Goal: Task Accomplishment & Management: Manage account settings

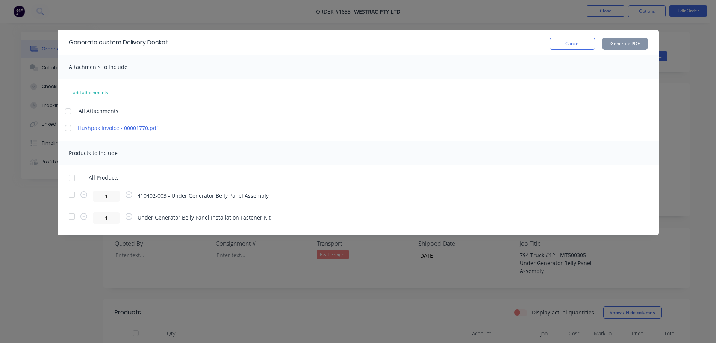
scroll to position [150, 0]
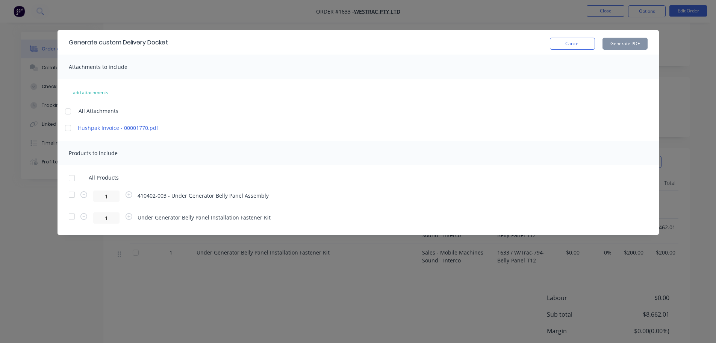
click at [574, 45] on button "Cancel" at bounding box center [572, 44] width 45 height 12
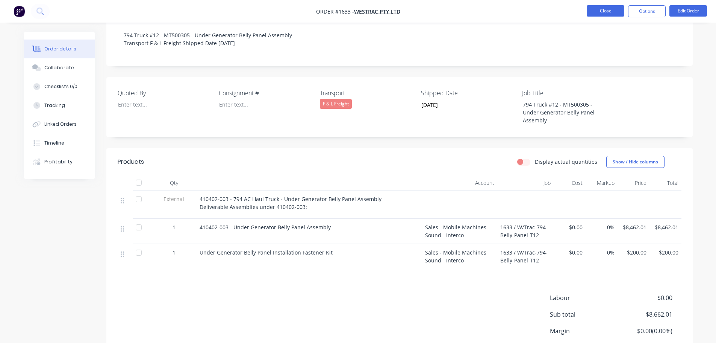
click at [611, 11] on button "Close" at bounding box center [606, 10] width 38 height 11
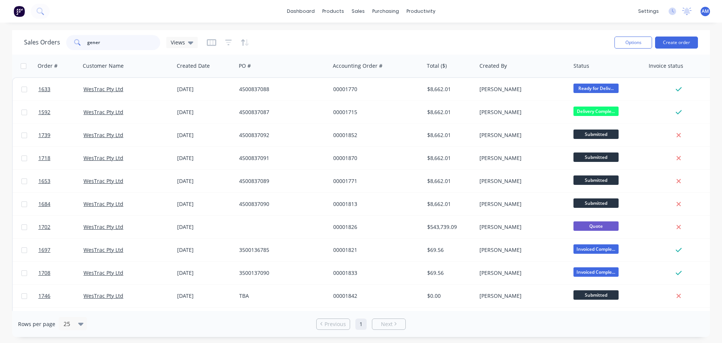
drag, startPoint x: 112, startPoint y: 42, endPoint x: 80, endPoint y: 44, distance: 32.4
click at [80, 44] on div "gener" at bounding box center [113, 42] width 94 height 15
type input "1823"
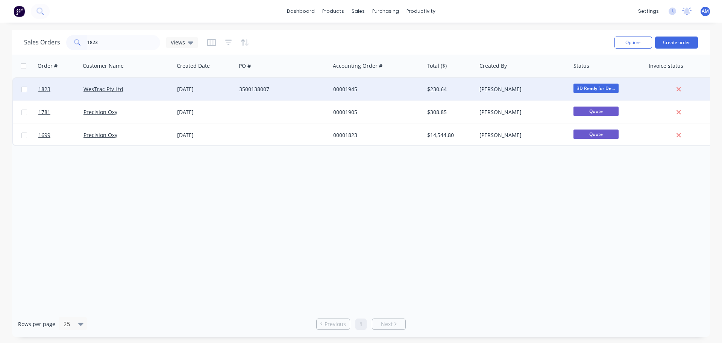
click at [223, 88] on div "[DATE]" at bounding box center [205, 89] width 56 height 8
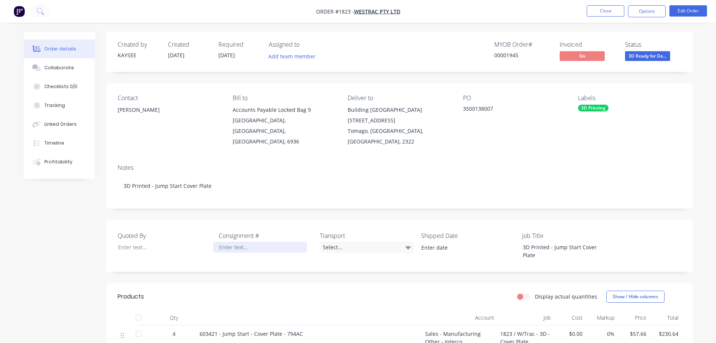
click at [250, 241] on div at bounding box center [260, 246] width 94 height 11
paste div
click at [330, 241] on div "Select..." at bounding box center [367, 246] width 94 height 11
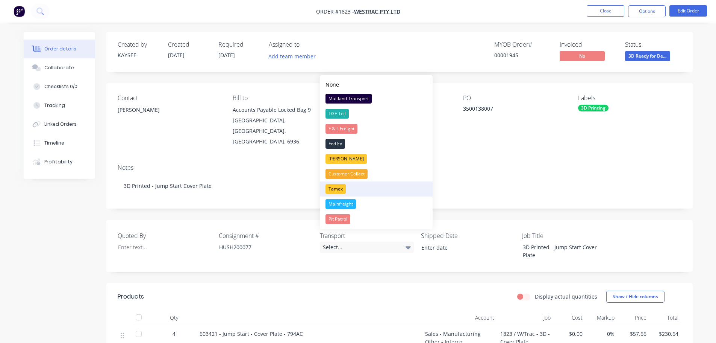
click at [337, 184] on div "Tamex" at bounding box center [336, 189] width 20 height 10
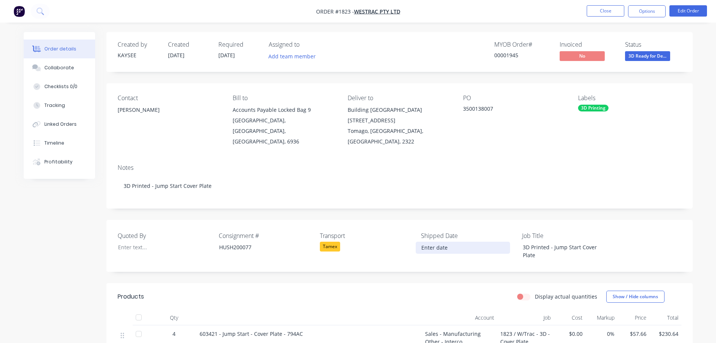
click at [435, 242] on input at bounding box center [463, 247] width 94 height 11
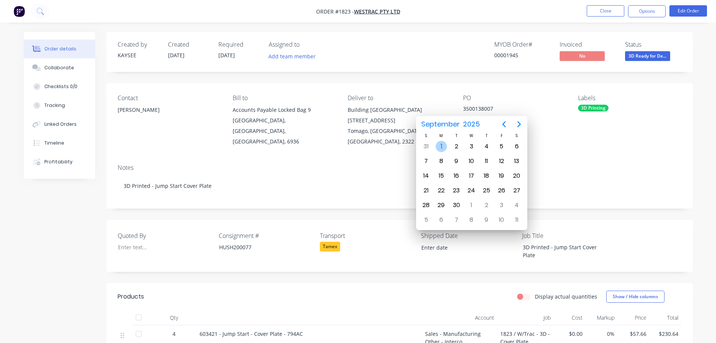
click at [441, 145] on div "1" at bounding box center [441, 146] width 11 height 11
type input "[DATE]"
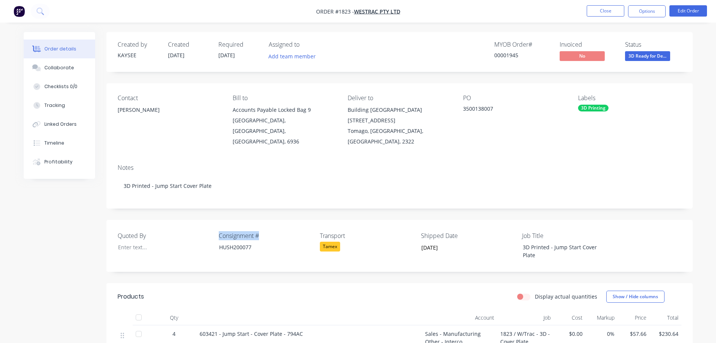
drag, startPoint x: 252, startPoint y: 222, endPoint x: 212, endPoint y: 219, distance: 40.0
click at [212, 220] on div "Quoted By Consignment # HUSH200077 Transport Tamex Shipped Date [DATE] Job Titl…" at bounding box center [399, 246] width 587 height 52
copy div "Consignment #"
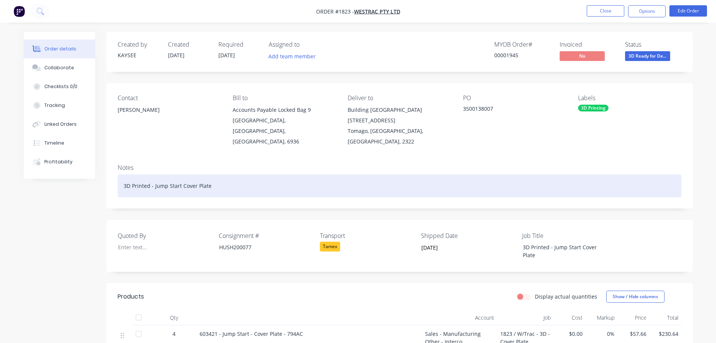
click at [219, 174] on div "3D Printed - Jump Start Cover Plate" at bounding box center [400, 185] width 564 height 23
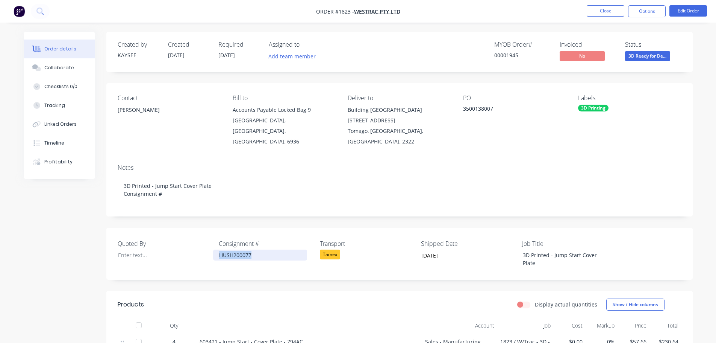
drag, startPoint x: 234, startPoint y: 246, endPoint x: 215, endPoint y: 247, distance: 19.2
click at [215, 249] on div "HUSH200077" at bounding box center [260, 254] width 94 height 11
copy div "HUSH200077"
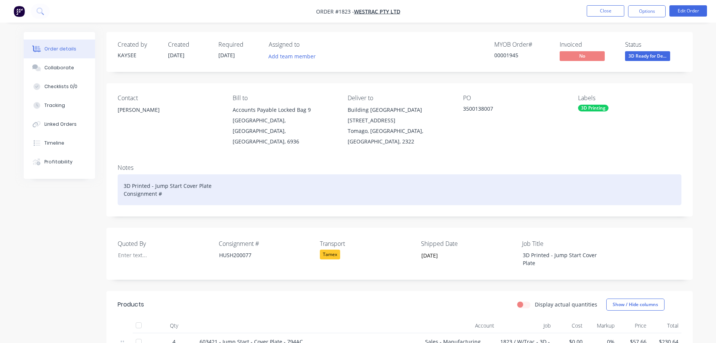
click at [179, 175] on div "3D Printed - Jump Start Cover Plate Consignment #" at bounding box center [400, 189] width 564 height 31
click at [182, 186] on div "3D Printed - Jump Start Cover Plate Consignment #" at bounding box center [400, 189] width 564 height 31
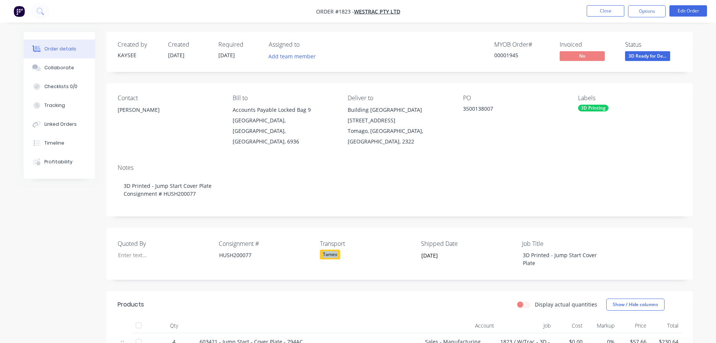
drag, startPoint x: 343, startPoint y: 242, endPoint x: 322, endPoint y: 243, distance: 21.4
click at [322, 249] on div "Tamex" at bounding box center [367, 254] width 94 height 10
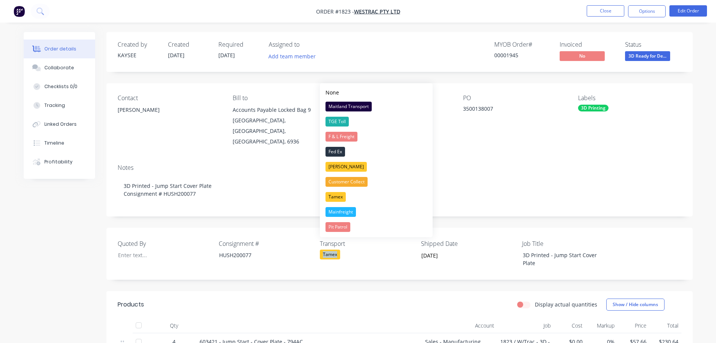
copy div "Tamex"
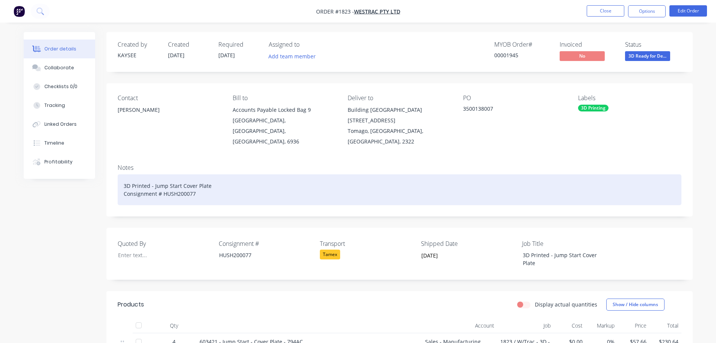
click at [214, 188] on div "3D Printed - Jump Start Cover Plate Consignment # HUSH200077" at bounding box center [400, 189] width 564 height 31
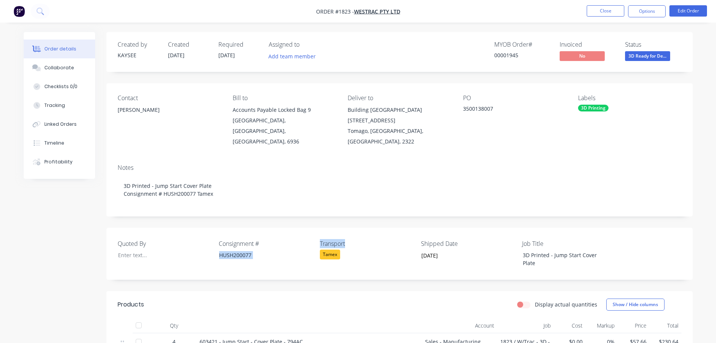
drag, startPoint x: 329, startPoint y: 232, endPoint x: 307, endPoint y: 232, distance: 21.8
click at [307, 232] on div "Quoted By Consignment # HUSH200077 Transport Tamex Shipped Date [DATE] Job Titl…" at bounding box center [399, 254] width 587 height 52
click at [359, 228] on div "Quoted By Consignment # HUSH200077 Transport Tamex Shipped Date [DATE] Job Titl…" at bounding box center [399, 254] width 587 height 52
drag, startPoint x: 351, startPoint y: 235, endPoint x: 320, endPoint y: 232, distance: 31.7
click at [320, 239] on label "Transport" at bounding box center [367, 243] width 94 height 9
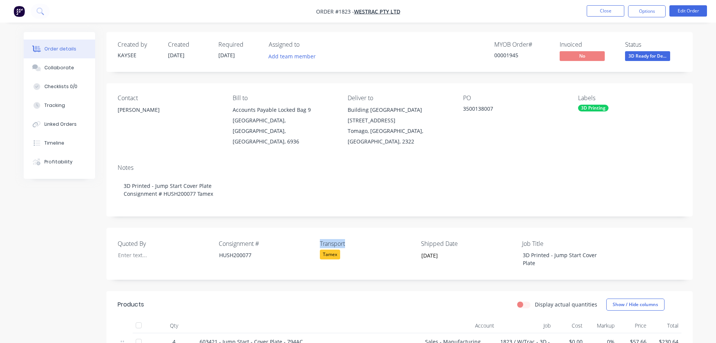
copy label "Transport"
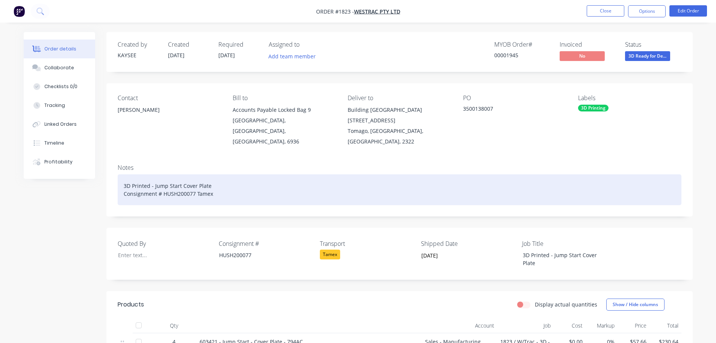
click at [196, 183] on div "3D Printed - Jump Start Cover Plate Consignment # HUSH200077 Tamex" at bounding box center [400, 189] width 564 height 31
click at [195, 183] on div "3D Printed - Jump Start Cover Plate Consignment # HUSH200077 Tamex" at bounding box center [400, 189] width 564 height 31
click at [197, 182] on div "3D Printed - Jump Start Cover Plate Consignment # HUSH200077 Tamex" at bounding box center [400, 189] width 564 height 31
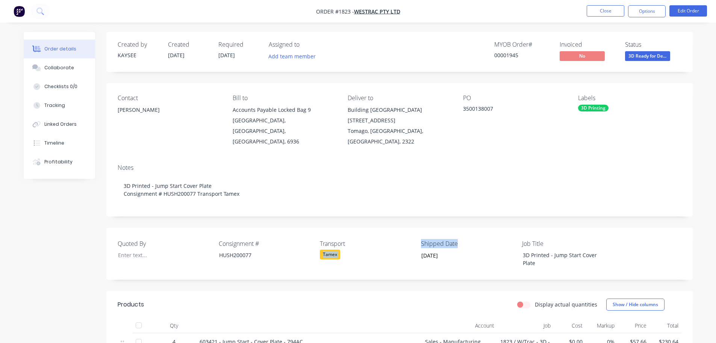
drag, startPoint x: 470, startPoint y: 232, endPoint x: 417, endPoint y: 233, distance: 52.7
click at [417, 233] on div "Quoted By Consignment # HUSH200077 Transport Tamex Shipped Date [DATE] Job Titl…" at bounding box center [399, 254] width 587 height 52
click at [490, 239] on div "Shipped Date [DATE]" at bounding box center [468, 253] width 94 height 29
drag, startPoint x: 478, startPoint y: 230, endPoint x: 482, endPoint y: 224, distance: 7.3
click at [478, 239] on label "Shipped Date" at bounding box center [468, 243] width 94 height 9
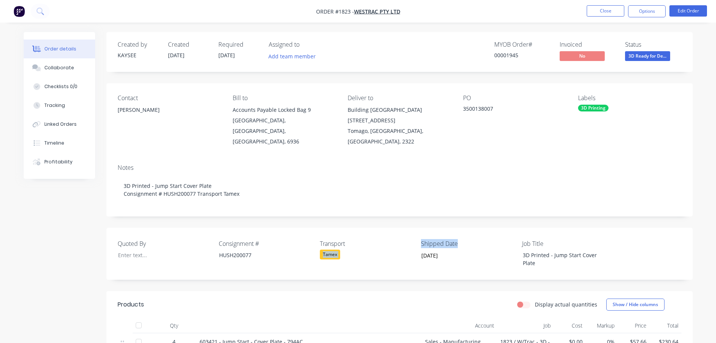
click at [482, 215] on div "Created by KAYSEE Created [DATE] Required [DATE] Assigned to Add team member MY…" at bounding box center [399, 256] width 587 height 449
click at [467, 250] on input "[DATE]" at bounding box center [463, 255] width 94 height 11
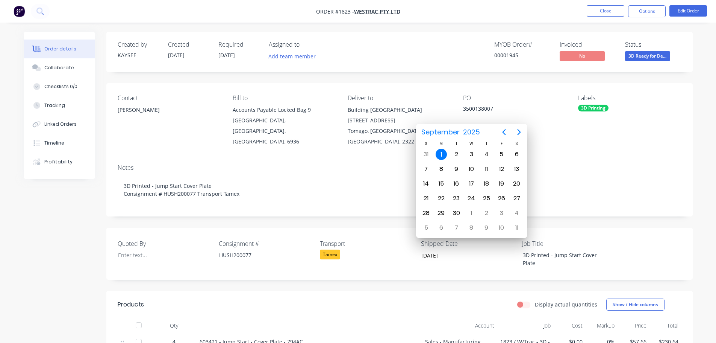
click at [410, 249] on div "Tamex" at bounding box center [367, 254] width 94 height 10
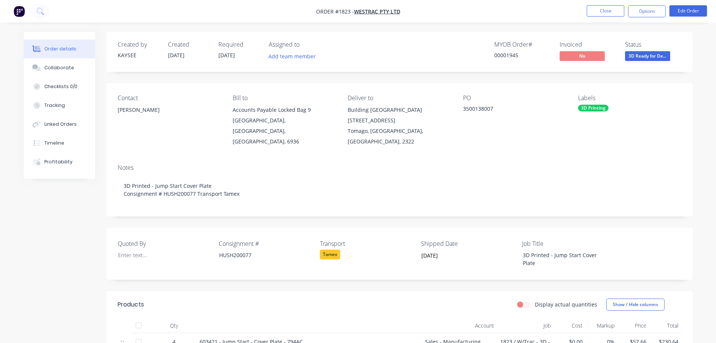
click at [413, 239] on label "Transport" at bounding box center [367, 243] width 94 height 9
drag, startPoint x: 419, startPoint y: 232, endPoint x: 457, endPoint y: 230, distance: 37.3
click at [457, 230] on div "Quoted By Consignment # HUSH200077 Transport Tamex Shipped Date [DATE] Job Titl…" at bounding box center [399, 254] width 587 height 52
copy label "Shipped Date"
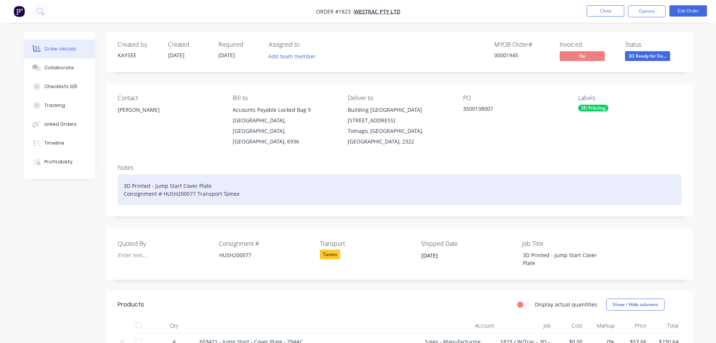
click at [258, 186] on div "3D Printed - Jump Start Cover Plate Consignment # HUSH200077 Transport Tamex" at bounding box center [400, 189] width 564 height 31
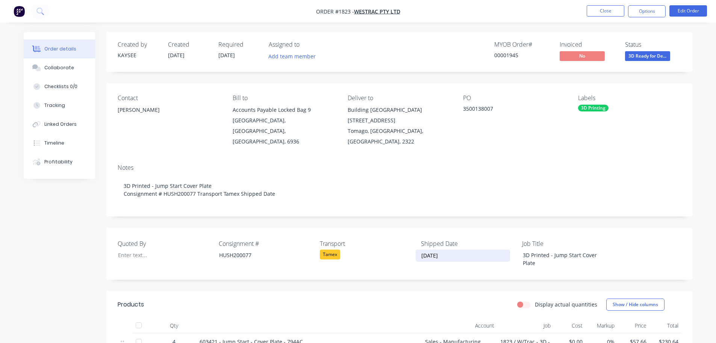
drag, startPoint x: 428, startPoint y: 246, endPoint x: 456, endPoint y: 246, distance: 27.8
click at [456, 250] on input "[DATE]" at bounding box center [463, 255] width 94 height 11
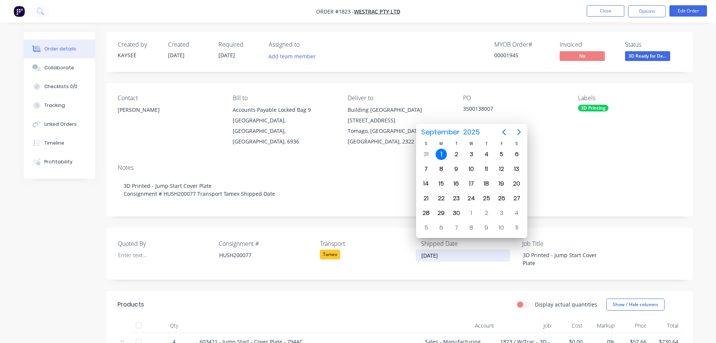
paste input "Shipped Date"
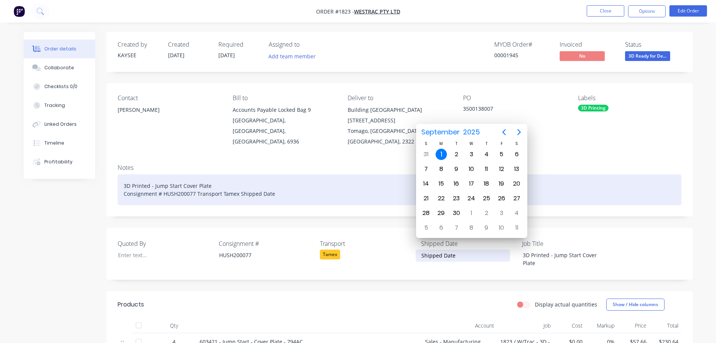
type input "[DATE]"
click at [288, 188] on div "3D Printed - Jump Start Cover Plate Consignment # HUSH200077 Transport Tamex Sh…" at bounding box center [400, 189] width 564 height 31
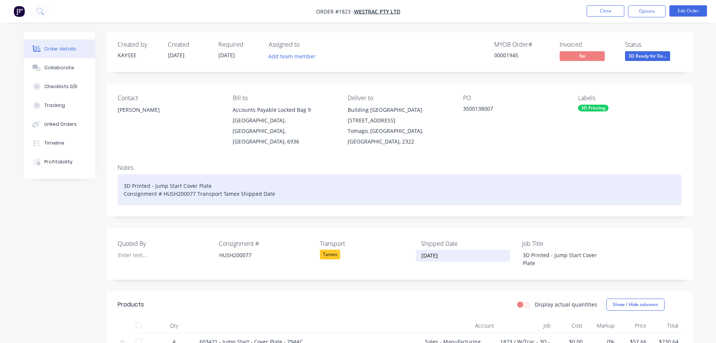
click at [283, 183] on div "3D Printed - Jump Start Cover Plate Consignment # HUSH200077 Transport Tamex Sh…" at bounding box center [400, 189] width 564 height 31
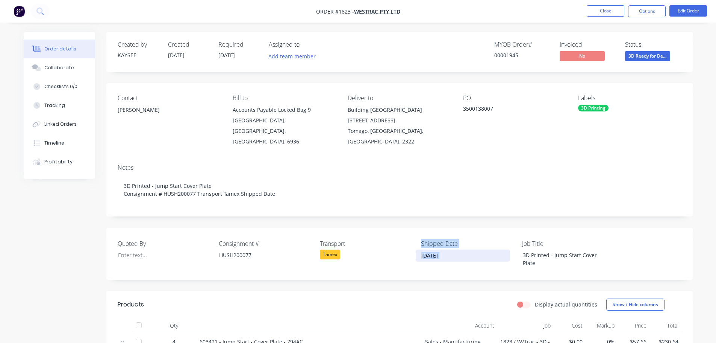
drag, startPoint x: 422, startPoint y: 245, endPoint x: 457, endPoint y: 247, distance: 35.4
click at [457, 247] on div "Quoted By Consignment # HUSH200077 Transport Tamex Shipped Date [DATE] Job Titl…" at bounding box center [399, 254] width 587 height 52
drag, startPoint x: 422, startPoint y: 247, endPoint x: 458, endPoint y: 250, distance: 36.6
click at [458, 250] on label "[DATE]" at bounding box center [463, 255] width 94 height 12
click at [458, 250] on input "[DATE]" at bounding box center [463, 255] width 94 height 11
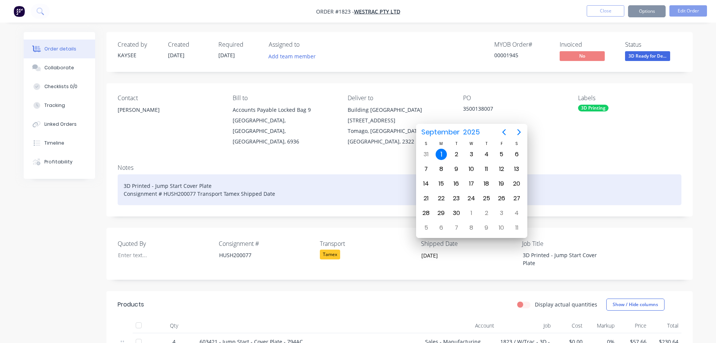
click at [277, 185] on div "3D Printed - Jump Start Cover Plate Consignment # HUSH200077 Transport Tamex Sh…" at bounding box center [400, 189] width 564 height 31
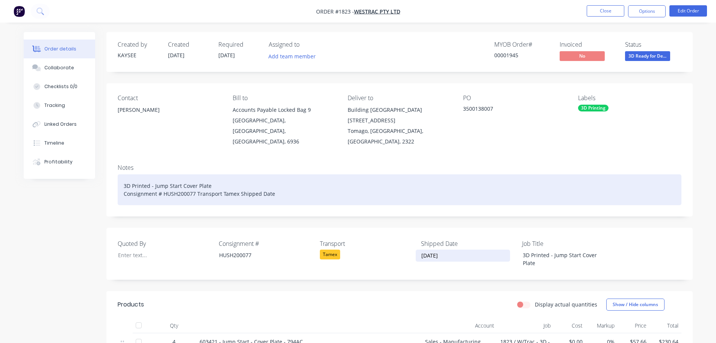
click at [278, 184] on div "3D Printed - Jump Start Cover Plate Consignment # HUSH200077 Transport Tamex Sh…" at bounding box center [400, 189] width 564 height 31
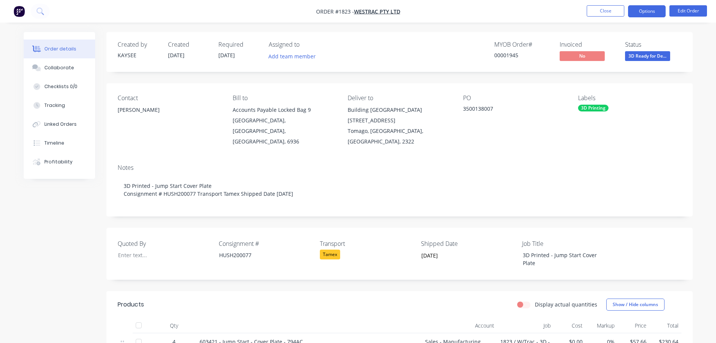
click at [640, 13] on button "Options" at bounding box center [647, 11] width 38 height 12
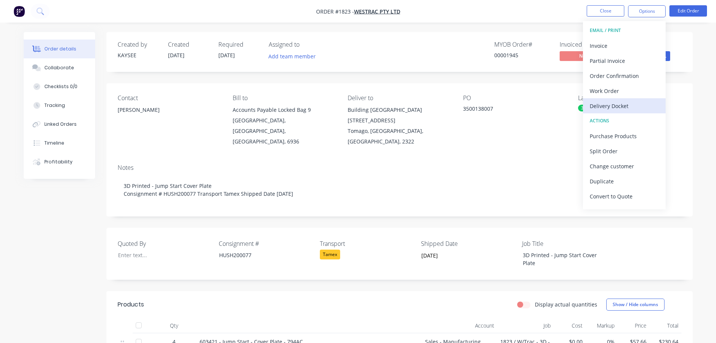
click at [625, 104] on div "Delivery Docket" at bounding box center [624, 105] width 69 height 11
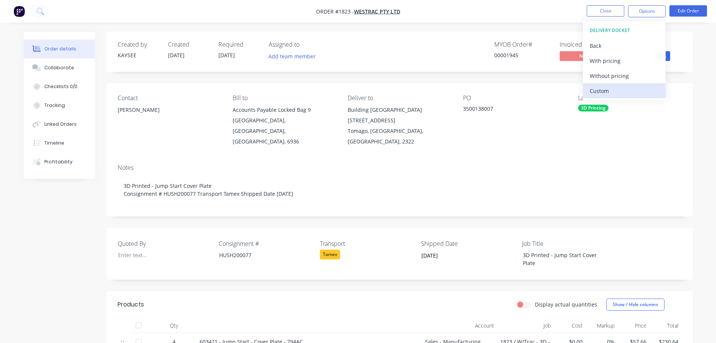
click at [616, 90] on div "Custom" at bounding box center [624, 90] width 69 height 11
click at [615, 76] on div "Without pricing" at bounding box center [624, 75] width 69 height 11
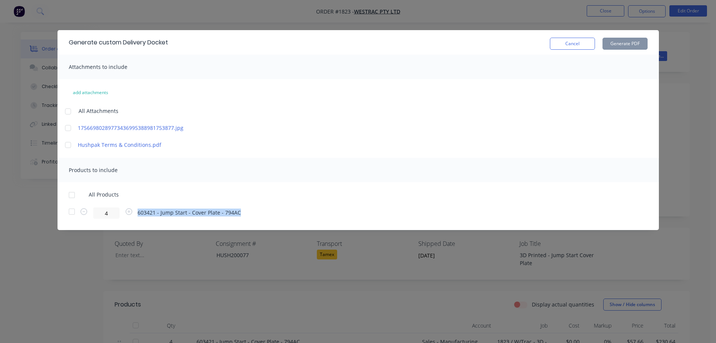
drag, startPoint x: 240, startPoint y: 211, endPoint x: 137, endPoint y: 214, distance: 103.4
click at [137, 214] on div "4 603421 - Jump Start - Cover Plate - 794AC" at bounding box center [358, 212] width 579 height 11
copy span "603421 - Jump Start - Cover Plate - 794AC"
click at [71, 194] on div at bounding box center [71, 194] width 15 height 15
click at [629, 42] on button "Generate PDF" at bounding box center [625, 44] width 45 height 12
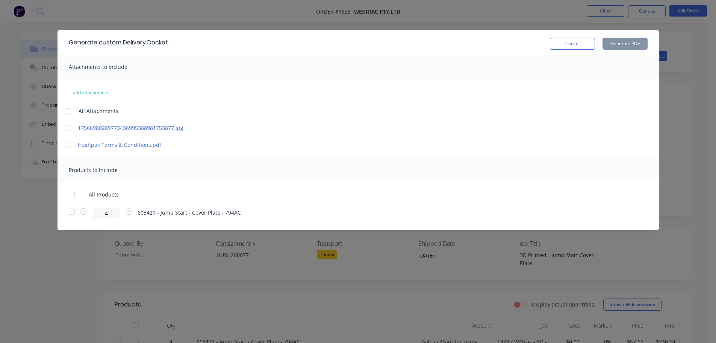
click at [576, 46] on button "Cancel" at bounding box center [572, 44] width 45 height 12
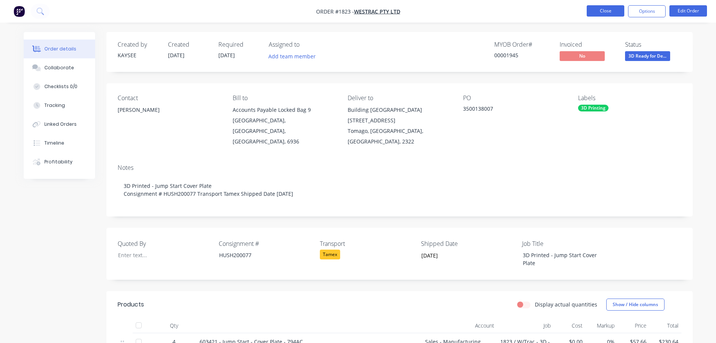
click at [606, 15] on button "Close" at bounding box center [606, 10] width 38 height 11
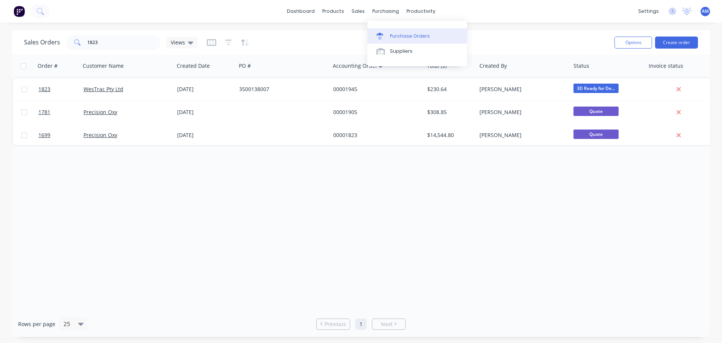
click at [397, 34] on div "Purchase Orders" at bounding box center [410, 36] width 40 height 7
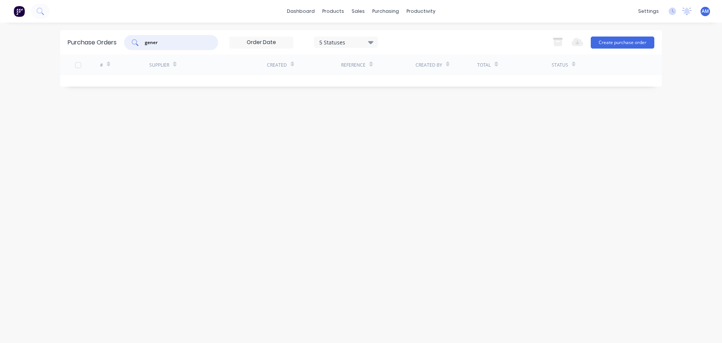
drag, startPoint x: 197, startPoint y: 41, endPoint x: 138, endPoint y: 40, distance: 58.3
click at [138, 40] on div "gener" at bounding box center [171, 42] width 94 height 15
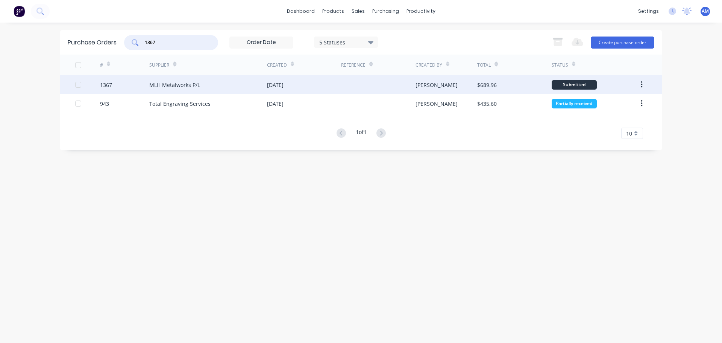
type input "1367"
click at [206, 83] on div "MLH Metalworks P/L" at bounding box center [208, 84] width 118 height 19
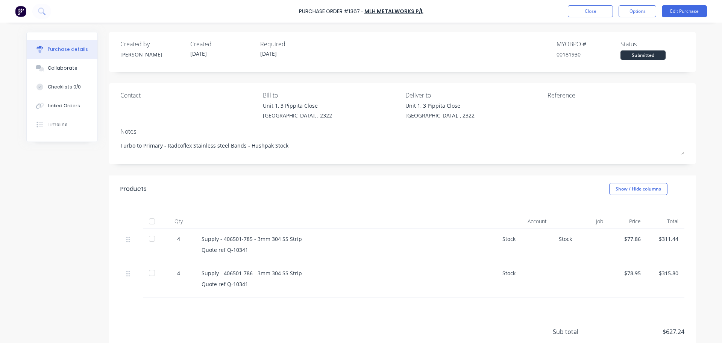
click at [148, 220] on div at bounding box center [151, 221] width 15 height 15
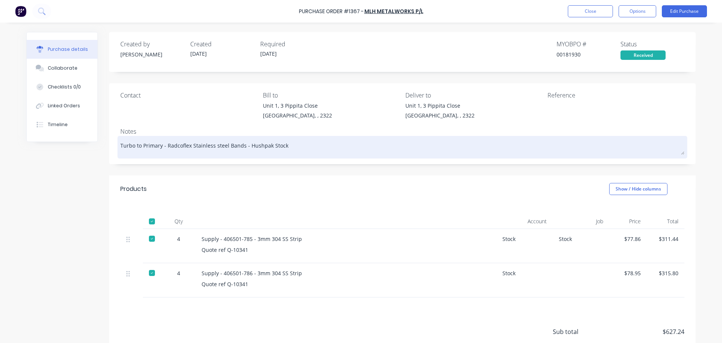
drag, startPoint x: 114, startPoint y: 144, endPoint x: 170, endPoint y: 151, distance: 56.4
click at [168, 151] on div "Contact Bill to [STREET_ADDRESS] Deliver to [STREET_ADDRESS] Reference Notes Tu…" at bounding box center [402, 123] width 587 height 81
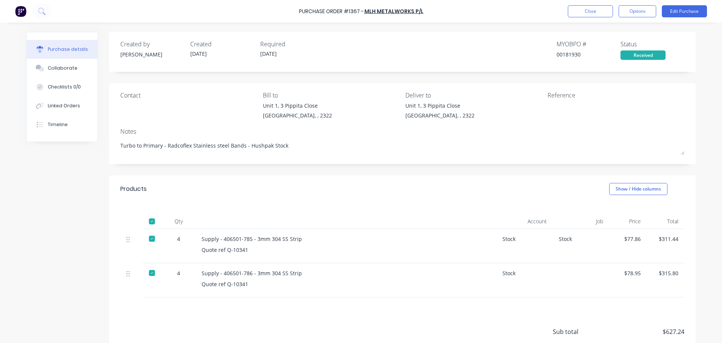
drag, startPoint x: 288, startPoint y: 146, endPoint x: 88, endPoint y: 143, distance: 200.5
click at [88, 143] on div "Created by [PERSON_NAME] Created [DATE] Required [DATE] MYOB PO # 00181930 Stat…" at bounding box center [360, 214] width 669 height 365
type textarea "x"
click at [581, 14] on button "Close" at bounding box center [590, 11] width 45 height 12
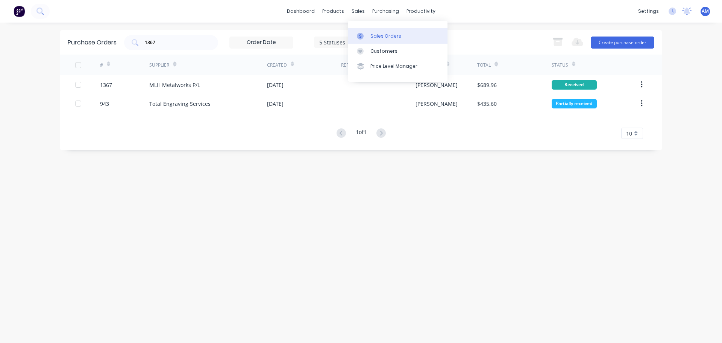
click at [384, 33] on div "Sales Orders" at bounding box center [385, 36] width 31 height 7
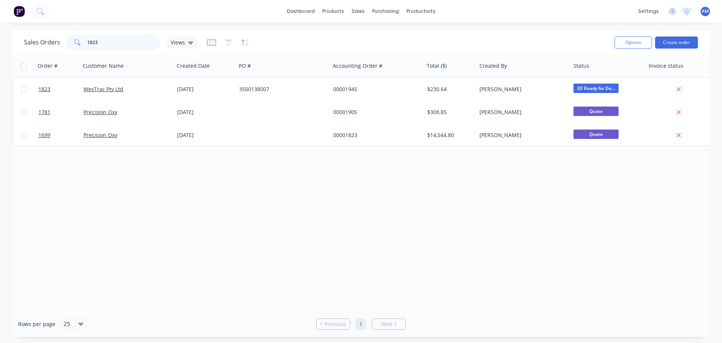
drag, startPoint x: 121, startPoint y: 40, endPoint x: 80, endPoint y: 36, distance: 41.2
click at [80, 36] on div "1823" at bounding box center [113, 42] width 94 height 15
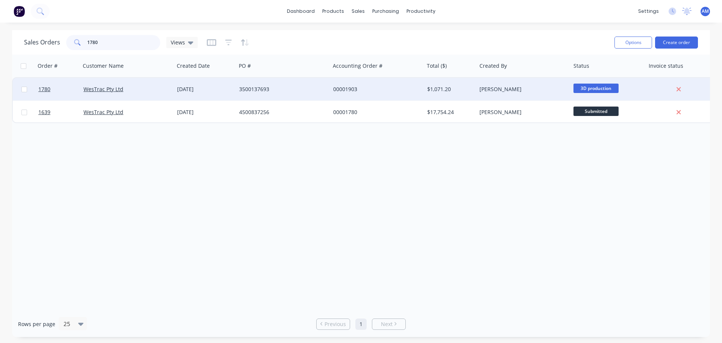
type input "1780"
click at [246, 91] on div "3500137693" at bounding box center [280, 89] width 83 height 8
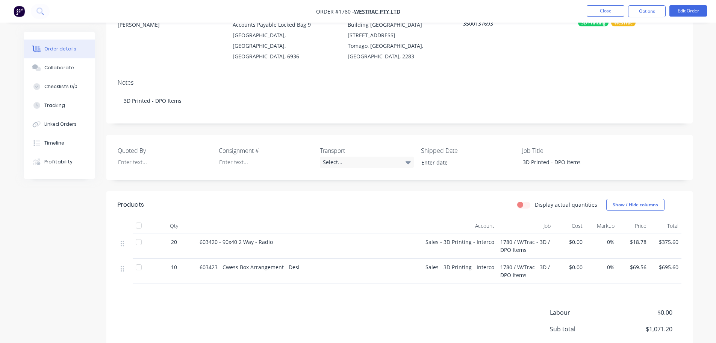
scroll to position [36, 0]
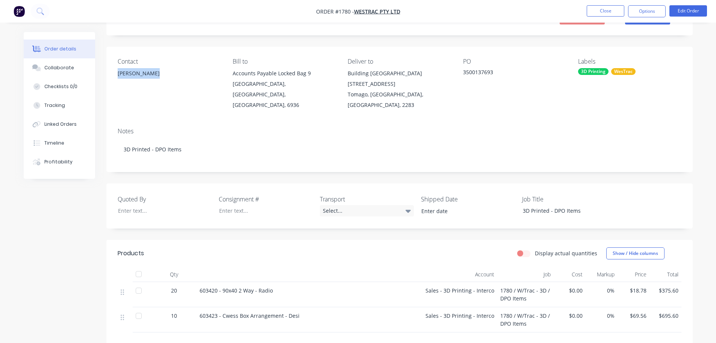
drag, startPoint x: 154, startPoint y: 73, endPoint x: 117, endPoint y: 72, distance: 37.6
click at [117, 72] on div "Contact [PERSON_NAME] Bill to Accounts Payable [STREET_ADDRESS] Deliver to Buil…" at bounding box center [399, 84] width 587 height 75
copy div "[PERSON_NAME]"
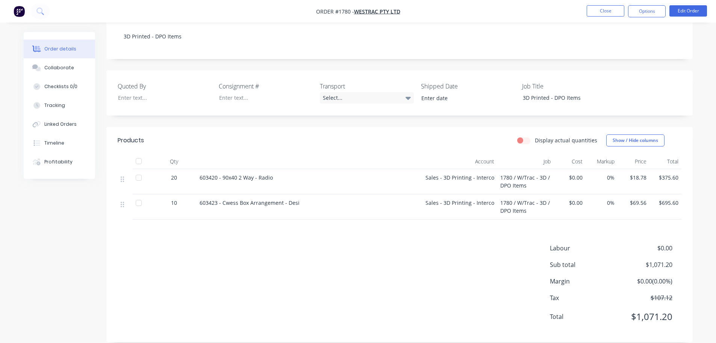
scroll to position [0, 0]
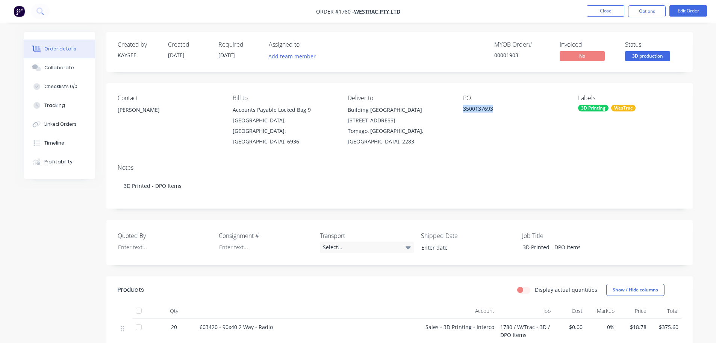
drag, startPoint x: 491, startPoint y: 107, endPoint x: 463, endPoint y: 112, distance: 28.6
click at [463, 112] on div "3500137693" at bounding box center [510, 110] width 94 height 11
copy div "3500137693"
click at [689, 11] on button "Edit Order" at bounding box center [689, 10] width 38 height 11
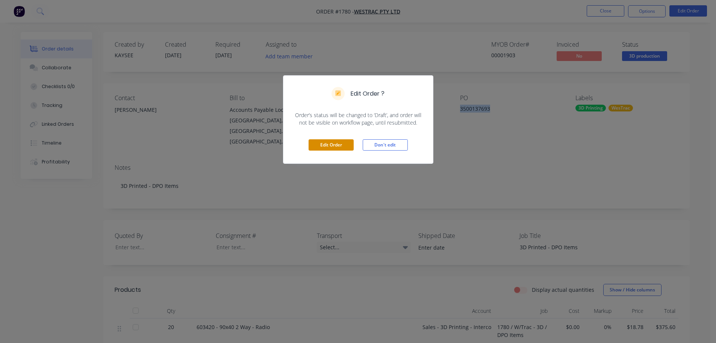
click at [341, 146] on button "Edit Order" at bounding box center [331, 144] width 45 height 11
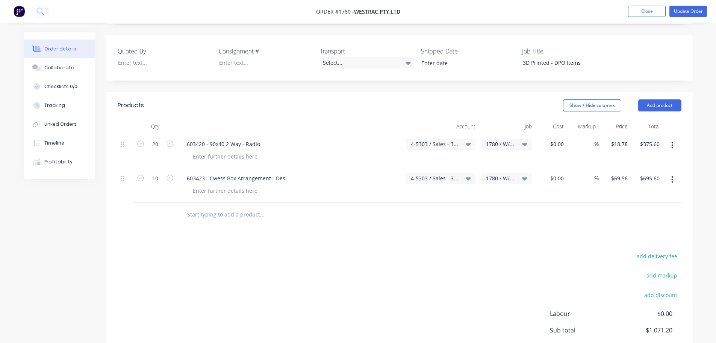
scroll to position [226, 0]
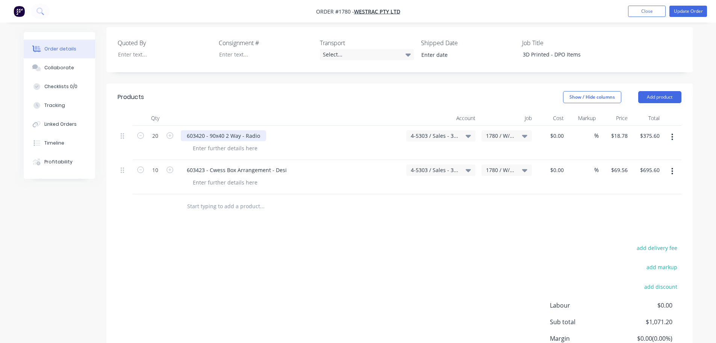
drag, startPoint x: 272, startPoint y: 104, endPoint x: 187, endPoint y: 106, distance: 85.0
click at [187, 130] on div "603420 - 90x40 2 Way - Radio" at bounding box center [291, 135] width 220 height 11
copy div "603420 - 90x40 2 Way - Radio"
click at [225, 199] on input "text" at bounding box center [262, 206] width 150 height 15
click at [224, 199] on input "text" at bounding box center [262, 206] width 150 height 15
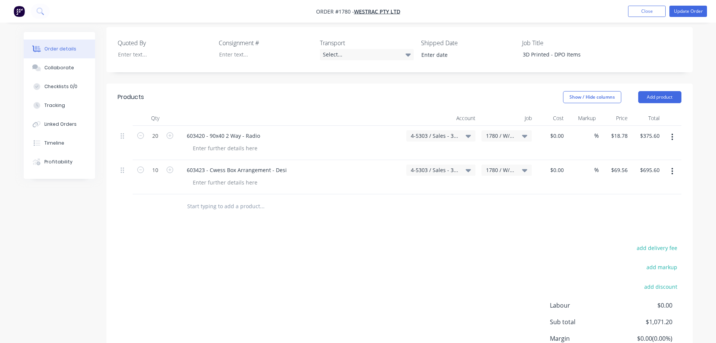
paste input "603420 - 90x40 2 Way - Radio"
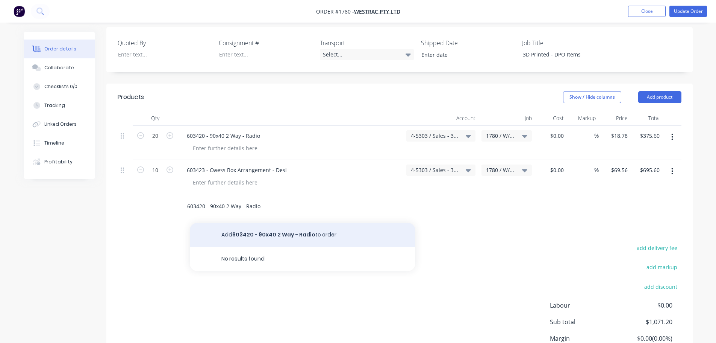
type input "603420 - 90x40 2 Way - Radio"
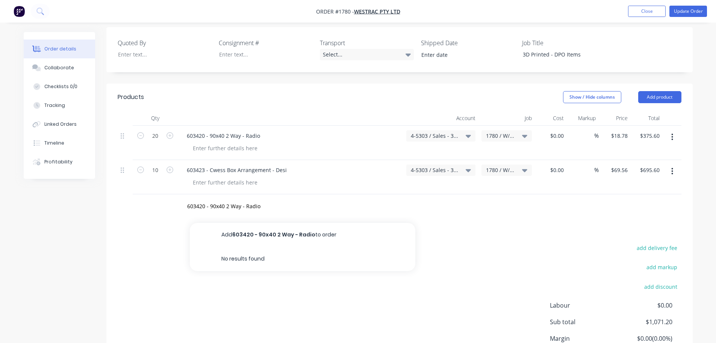
click at [251, 223] on button "Add 603420 - 90x40 2 Way - Radio to order" at bounding box center [303, 235] width 226 height 24
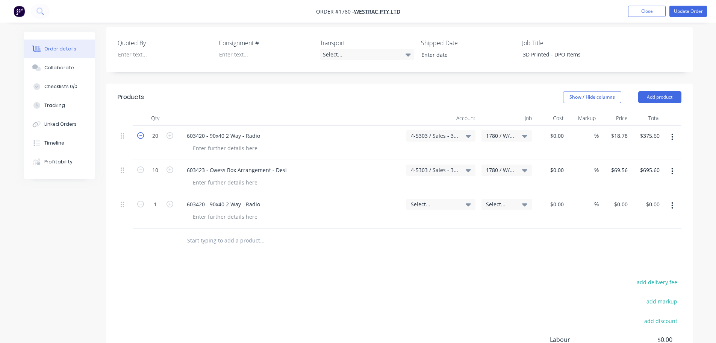
click at [141, 132] on icon "button" at bounding box center [140, 135] width 7 height 7
type input "19"
type input "$356.82"
click at [141, 132] on icon "button" at bounding box center [140, 135] width 7 height 7
type input "18"
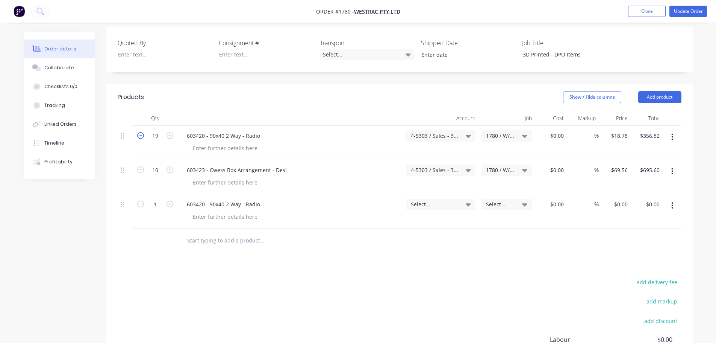
type input "$338.04"
click at [141, 132] on icon "button" at bounding box center [140, 135] width 7 height 7
type input "17"
type input "$319.26"
click at [141, 132] on icon "button" at bounding box center [140, 135] width 7 height 7
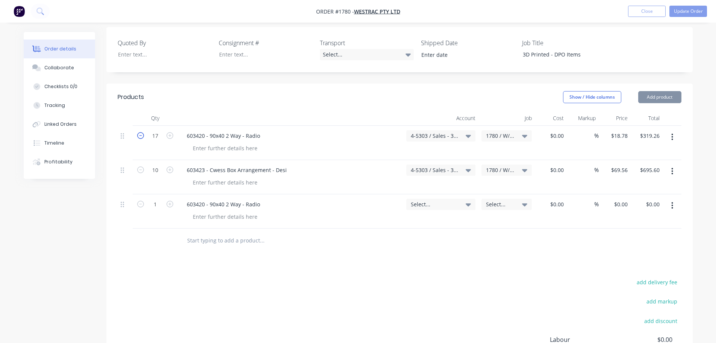
type input "16"
type input "$300.48"
click at [141, 132] on icon "button" at bounding box center [140, 135] width 7 height 7
type input "15"
type input "$281.70"
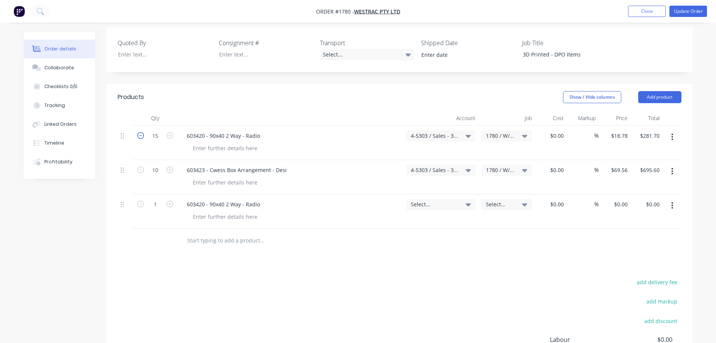
click at [141, 132] on icon "button" at bounding box center [140, 135] width 7 height 7
type input "14"
type input "$262.92"
click at [141, 132] on icon "button" at bounding box center [140, 135] width 7 height 7
type input "13"
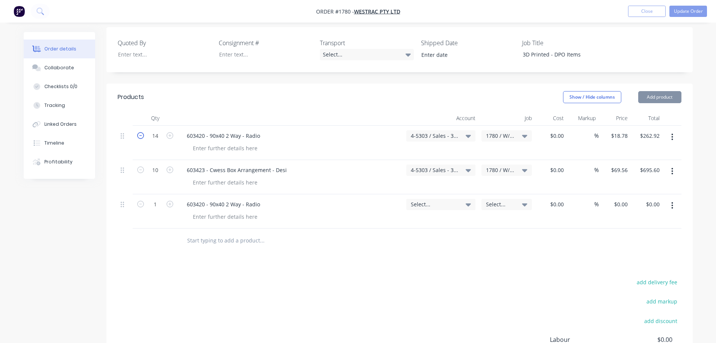
type input "$244.14"
click at [141, 132] on icon "button" at bounding box center [140, 135] width 7 height 7
type input "12"
type input "$225.36"
click at [142, 132] on icon "button" at bounding box center [140, 135] width 7 height 7
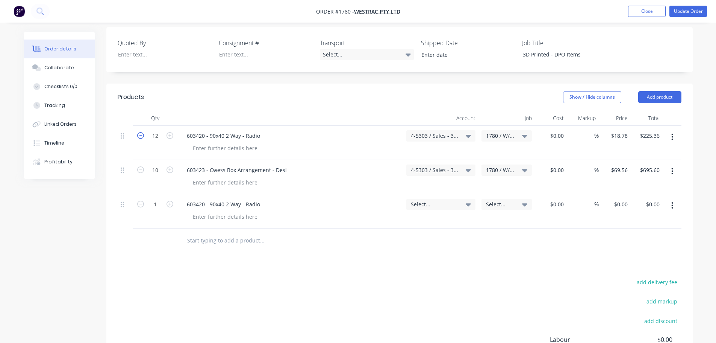
type input "11"
type input "$206.58"
click at [142, 132] on icon "button" at bounding box center [140, 135] width 7 height 7
type input "10"
type input "$187.80"
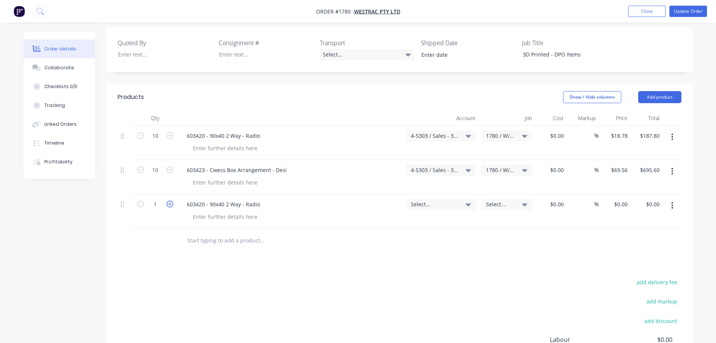
click at [170, 200] on icon "button" at bounding box center [170, 203] width 7 height 7
click at [169, 200] on icon "button" at bounding box center [170, 203] width 7 height 7
click at [168, 200] on icon "button" at bounding box center [170, 203] width 7 height 7
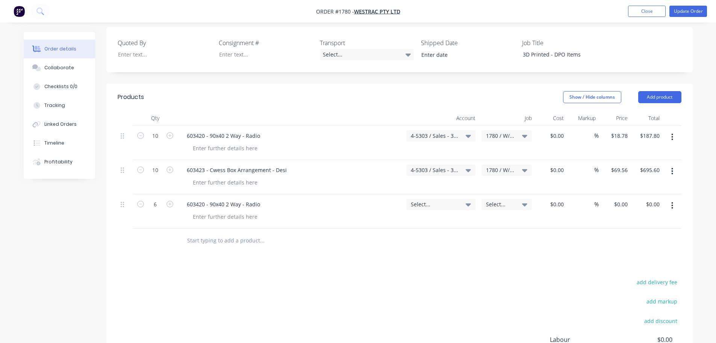
click at [168, 199] on button "button" at bounding box center [170, 203] width 10 height 8
type input "10"
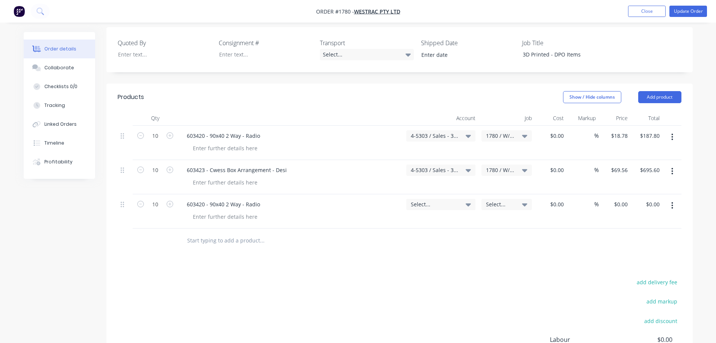
click at [470, 203] on icon at bounding box center [468, 204] width 5 height 3
click at [405, 219] on input at bounding box center [428, 226] width 77 height 15
type input "4-5303"
click at [438, 273] on div "4-5303 / Sales - 3D Printing - Interco" at bounding box center [422, 280] width 105 height 15
click at [501, 200] on span "Select..." at bounding box center [500, 204] width 29 height 8
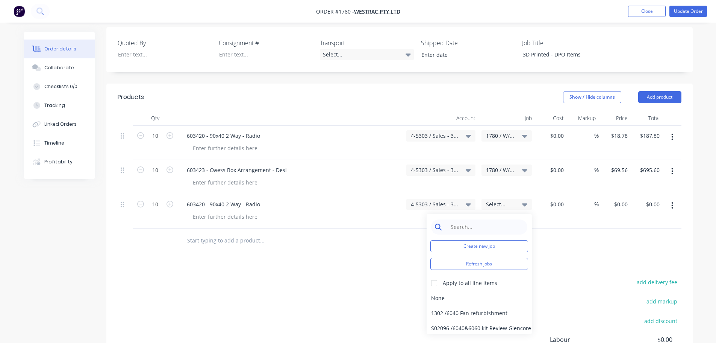
click at [493, 219] on input at bounding box center [485, 226] width 77 height 15
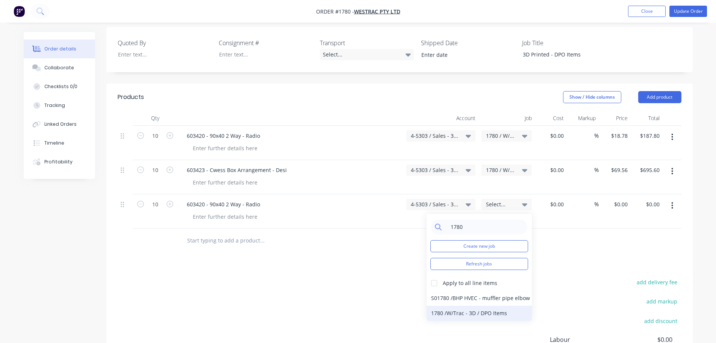
type input "1780"
click at [474, 305] on div "1780 / W/Trac - 3D / DPO Items" at bounding box center [479, 312] width 105 height 15
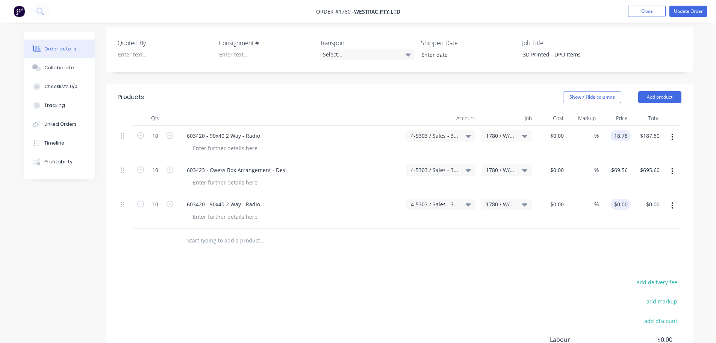
type input "$18.78"
drag, startPoint x: 614, startPoint y: 172, endPoint x: 627, endPoint y: 172, distance: 12.4
click at [627, 199] on input "0" at bounding box center [626, 204] width 9 height 11
paste input "60342090402"
type input "60342090402"
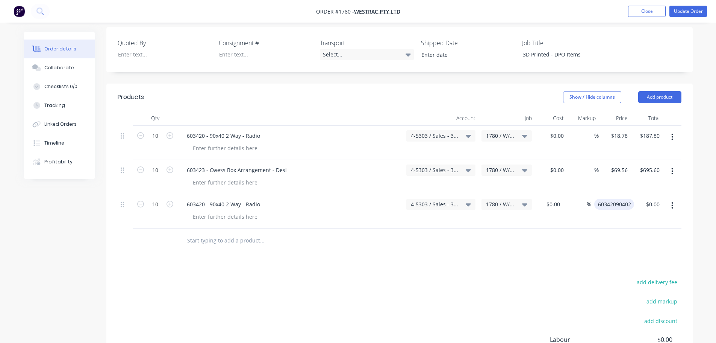
drag, startPoint x: 633, startPoint y: 173, endPoint x: 598, endPoint y: 167, distance: 34.6
click at [598, 199] on div "60342090402 60342090402" at bounding box center [616, 204] width 37 height 11
type input "$0.00"
drag, startPoint x: 607, startPoint y: 107, endPoint x: 629, endPoint y: 106, distance: 22.2
click at [627, 126] on div "$18.78 $18.78" at bounding box center [615, 143] width 32 height 34
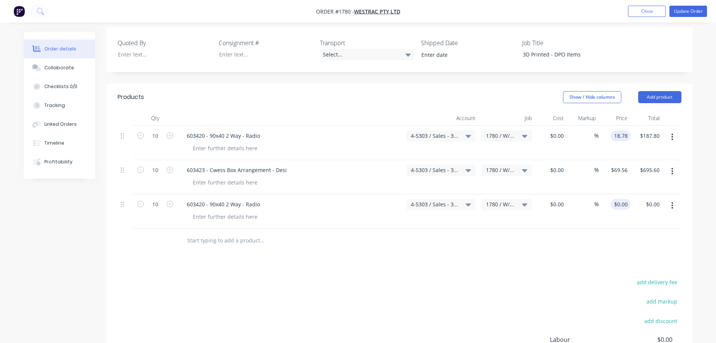
type input "$18.78"
drag, startPoint x: 630, startPoint y: 173, endPoint x: 611, endPoint y: 171, distance: 19.2
click at [611, 194] on div at bounding box center [615, 211] width 32 height 34
paste input "18.78"
type input "$18.78"
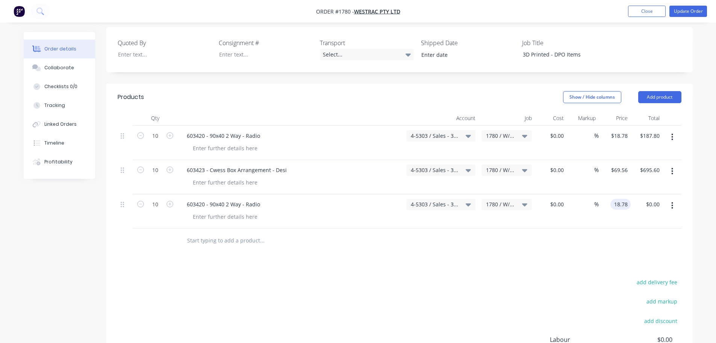
type input "$187.80"
click at [487, 239] on div "Products Show / Hide columns Add product Qty Account Job Cost Markup Price Tota…" at bounding box center [399, 258] width 587 height 350
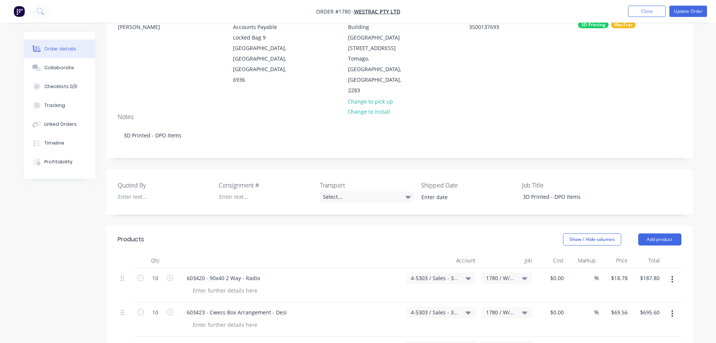
scroll to position [33, 0]
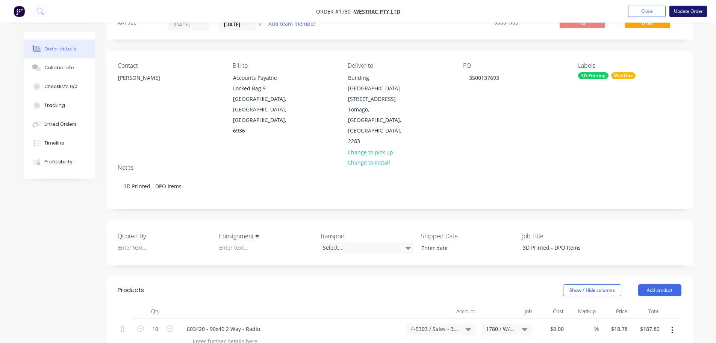
click at [692, 12] on button "Update Order" at bounding box center [689, 11] width 38 height 11
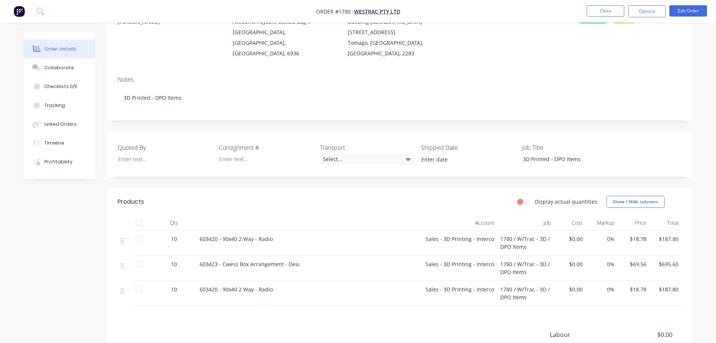
scroll to position [150, 0]
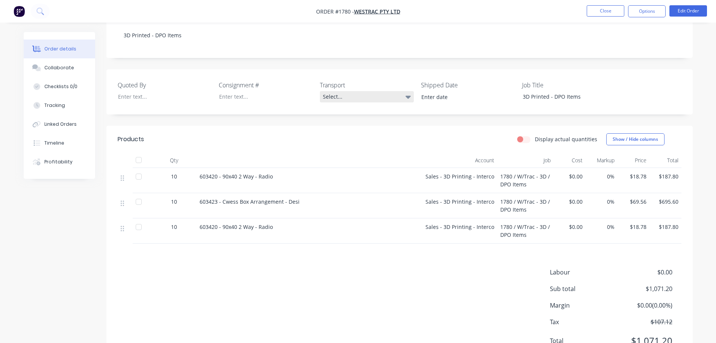
click at [338, 91] on div "Select..." at bounding box center [367, 96] width 94 height 11
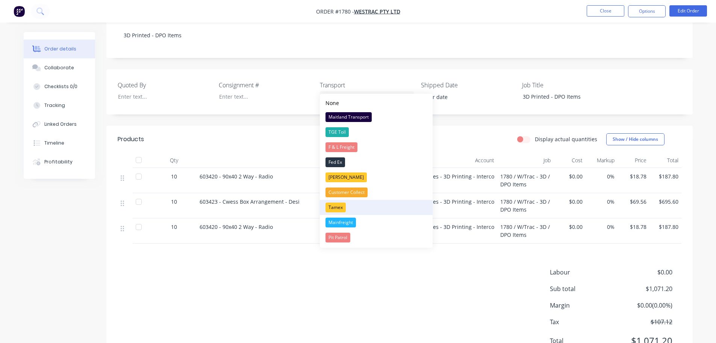
click at [338, 206] on div "Tamex" at bounding box center [336, 207] width 20 height 10
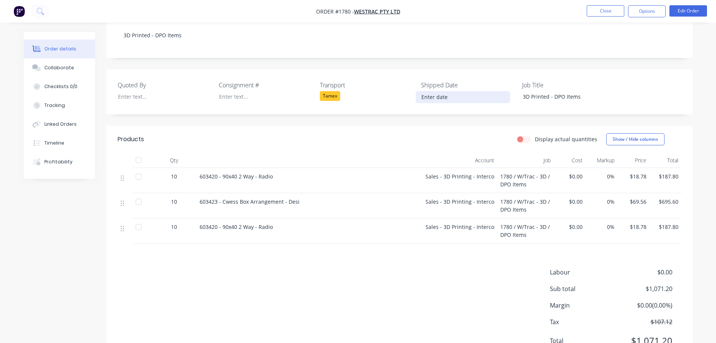
click at [429, 91] on input at bounding box center [463, 96] width 94 height 11
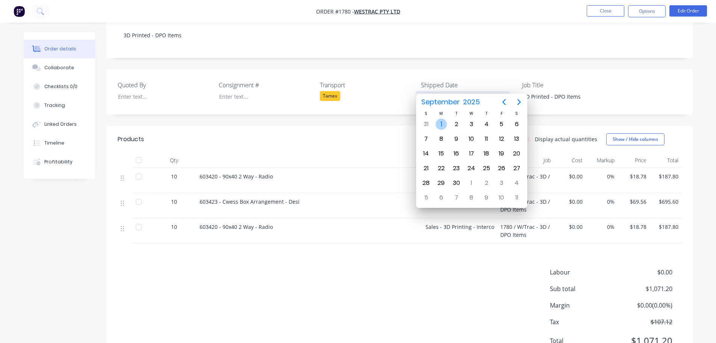
click at [442, 123] on div "1" at bounding box center [441, 123] width 11 height 11
type input "[DATE]"
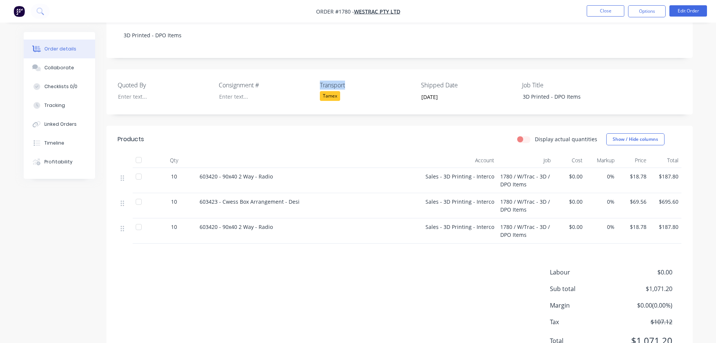
drag, startPoint x: 319, startPoint y: 75, endPoint x: 349, endPoint y: 72, distance: 30.2
click at [349, 72] on div "Quoted By Consignment # Transport Tamex Shipped Date [DATE] Job Title 3D Printe…" at bounding box center [399, 91] width 587 height 45
copy label "Transport"
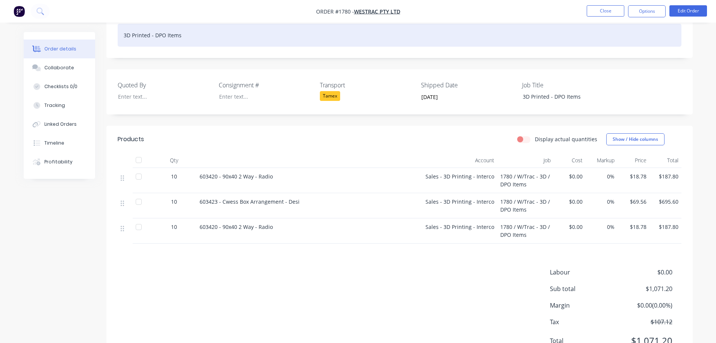
click at [198, 29] on div "3D Printed - DPO Items" at bounding box center [400, 35] width 564 height 23
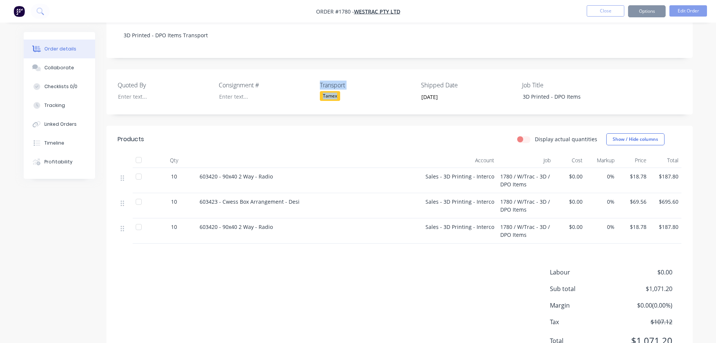
drag, startPoint x: 346, startPoint y: 83, endPoint x: 315, endPoint y: 81, distance: 31.2
click at [315, 81] on div "Quoted By Consignment # Transport Tamex Shipped Date [DATE] Job Title 3D Printe…" at bounding box center [399, 91] width 587 height 45
click at [354, 91] on div "Transport Tamex" at bounding box center [367, 91] width 94 height 23
drag, startPoint x: 343, startPoint y: 88, endPoint x: 321, endPoint y: 82, distance: 22.5
click at [321, 91] on div "Tamex" at bounding box center [367, 96] width 94 height 10
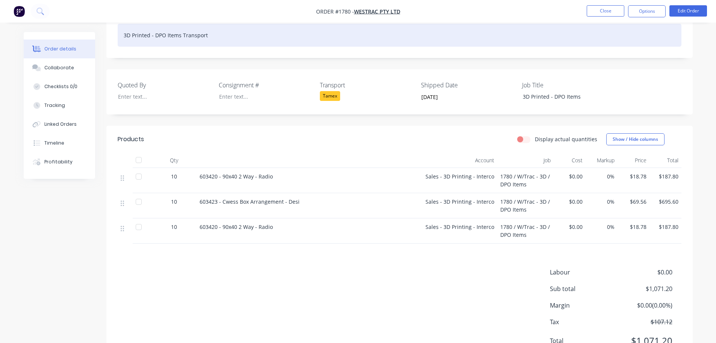
click at [229, 29] on div "3D Printed - DPO Items Transport" at bounding box center [400, 35] width 564 height 23
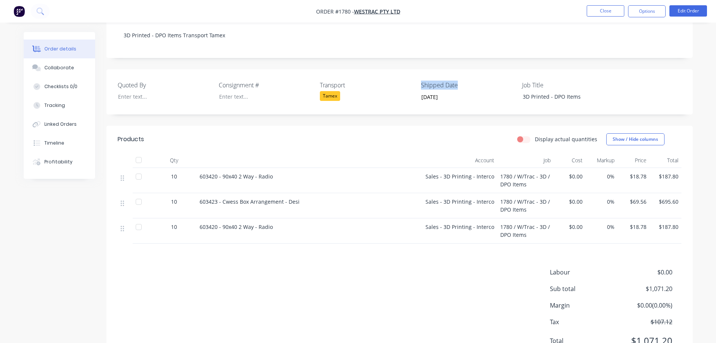
drag, startPoint x: 463, startPoint y: 76, endPoint x: 418, endPoint y: 73, distance: 44.8
click at [418, 73] on div "Quoted By Consignment # Transport Tamex Shipped Date [DATE] Job Title 3D Printe…" at bounding box center [399, 91] width 587 height 45
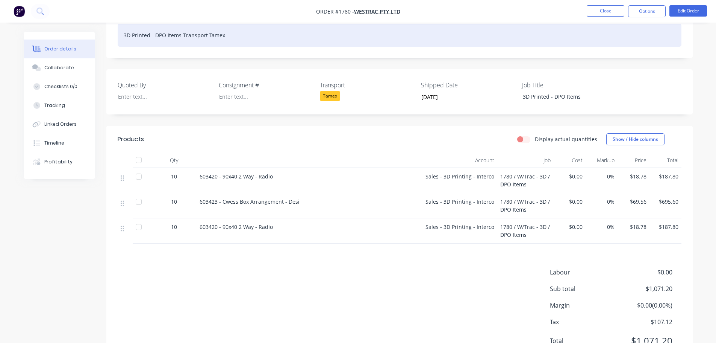
click at [242, 24] on div "3D Printed - DPO Items Transport Tamex" at bounding box center [400, 35] width 564 height 23
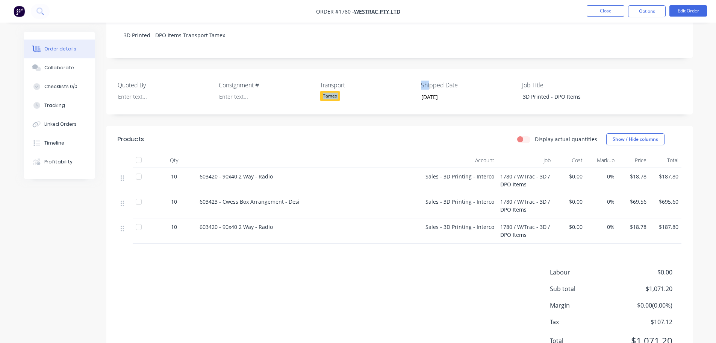
drag, startPoint x: 414, startPoint y: 77, endPoint x: 428, endPoint y: 76, distance: 14.3
click at [429, 77] on div "Quoted By Consignment # Transport Tamex Shipped Date [DATE] Job Title 3D Printe…" at bounding box center [399, 91] width 587 height 45
click at [409, 80] on label "Transport" at bounding box center [367, 84] width 94 height 9
drag, startPoint x: 412, startPoint y: 73, endPoint x: 432, endPoint y: 74, distance: 19.6
click at [435, 75] on div "Quoted By Consignment # Transport Tamex Shipped Date [DATE] Job Title 3D Printe…" at bounding box center [399, 91] width 587 height 45
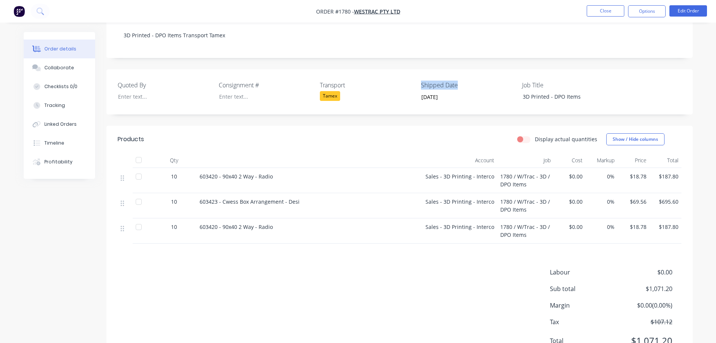
drag, startPoint x: 460, startPoint y: 74, endPoint x: 420, endPoint y: 74, distance: 39.9
click at [420, 74] on div "Quoted By Consignment # Transport Tamex Shipped Date [DATE] Job Title 3D Printe…" at bounding box center [399, 91] width 587 height 45
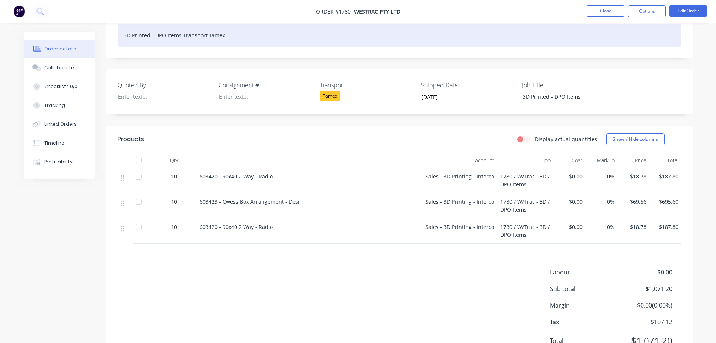
click at [230, 24] on div "3D Printed - DPO Items Transport Tamex" at bounding box center [400, 35] width 564 height 23
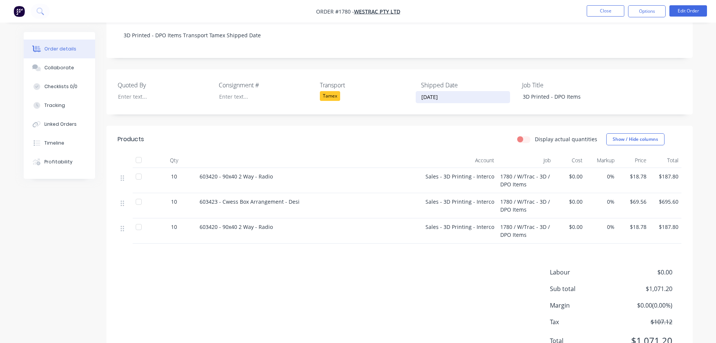
drag, startPoint x: 449, startPoint y: 86, endPoint x: 418, endPoint y: 88, distance: 31.6
click at [418, 91] on input "[DATE]" at bounding box center [463, 96] width 94 height 11
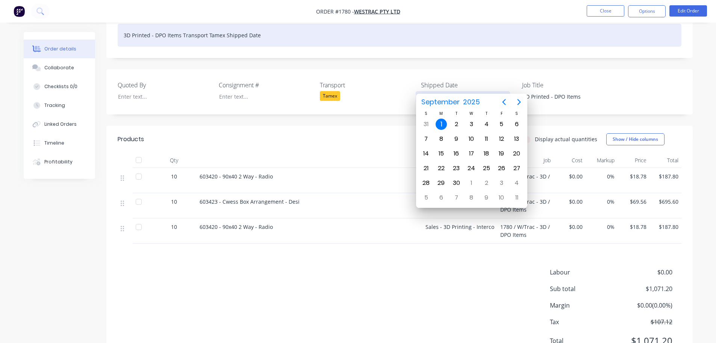
drag, startPoint x: 272, startPoint y: 28, endPoint x: 270, endPoint y: 23, distance: 5.1
click at [270, 26] on div "3D Printed - DPO Items Transport Tamex Shipped Date" at bounding box center [400, 35] width 564 height 23
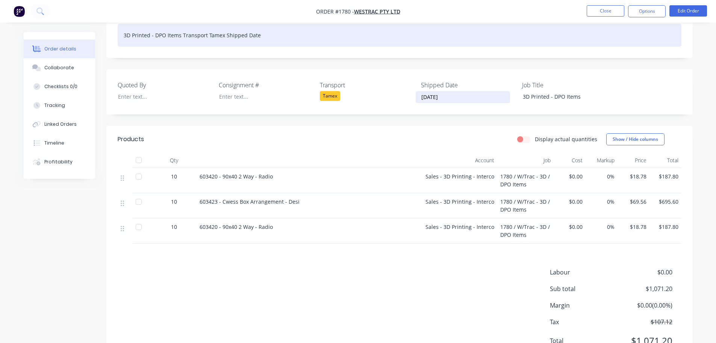
click at [270, 24] on div "3D Printed - DPO Items Transport Tamex Shipped Date" at bounding box center [400, 35] width 564 height 23
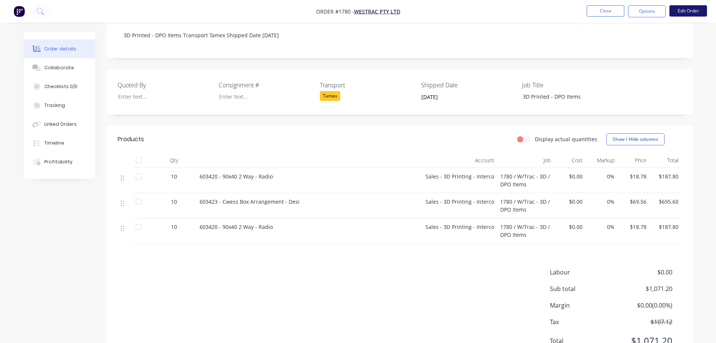
click at [681, 12] on button "Edit Order" at bounding box center [689, 10] width 38 height 11
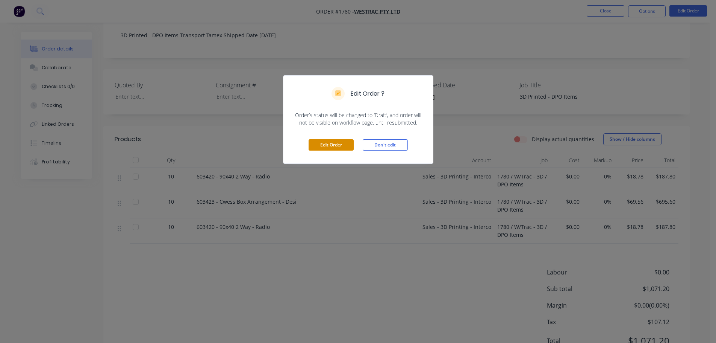
click at [338, 146] on button "Edit Order" at bounding box center [331, 144] width 45 height 11
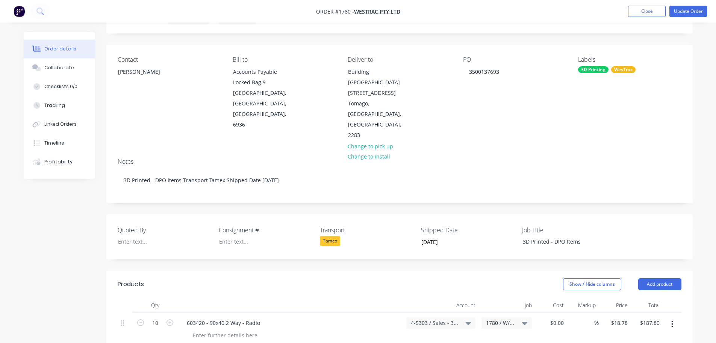
scroll to position [113, 0]
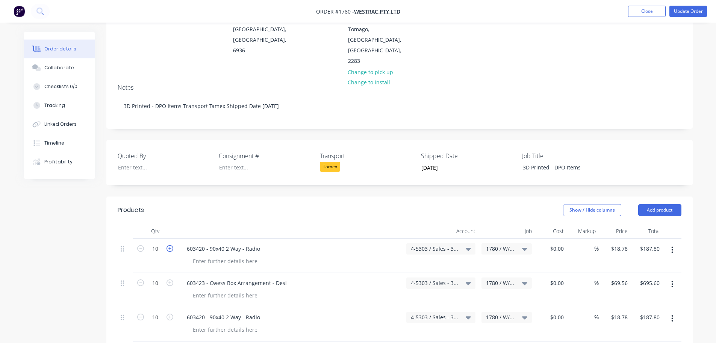
click at [169, 245] on icon "button" at bounding box center [170, 248] width 7 height 7
type input "11"
type input "$206.58"
click at [169, 245] on icon "button" at bounding box center [170, 248] width 7 height 7
type input "12"
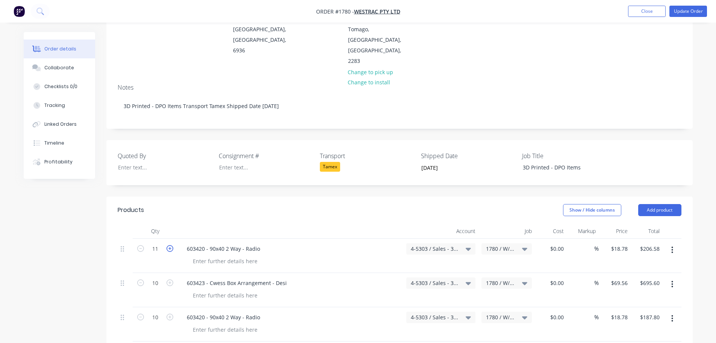
type input "$225.36"
click at [169, 245] on icon "button" at bounding box center [170, 248] width 7 height 7
type input "13"
type input "$244.14"
click at [168, 245] on icon "button" at bounding box center [170, 248] width 7 height 7
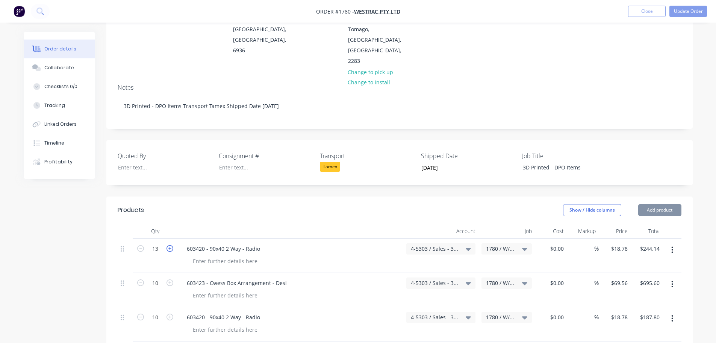
type input "14"
type input "$262.92"
click at [168, 245] on icon "button" at bounding box center [170, 248] width 7 height 7
type input "15"
type input "$281.70"
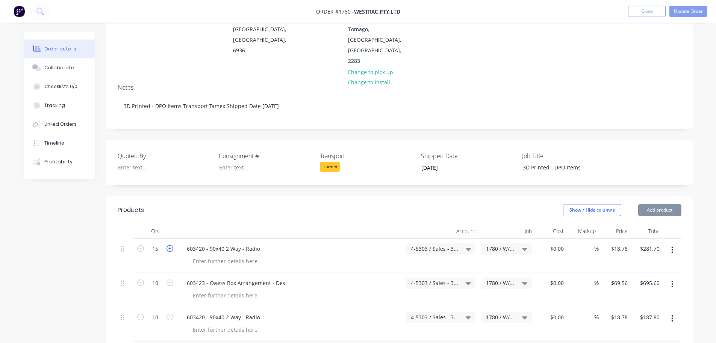
click at [168, 245] on icon "button" at bounding box center [170, 248] width 7 height 7
type input "16"
type input "$300.48"
click at [168, 245] on icon "button" at bounding box center [170, 248] width 7 height 7
type input "17"
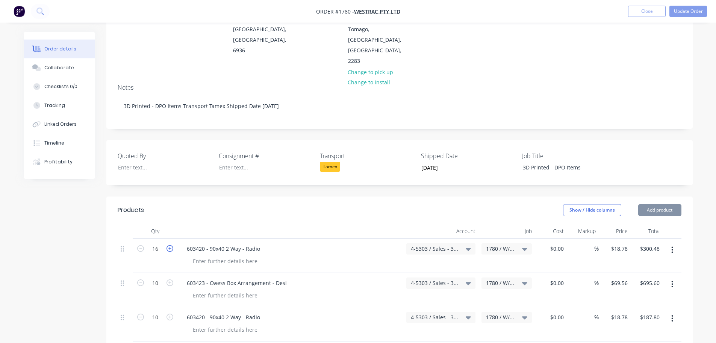
type input "$319.26"
click at [168, 245] on icon "button" at bounding box center [170, 248] width 7 height 7
type input "18"
type input "$338.04"
click at [168, 245] on icon "button" at bounding box center [170, 248] width 7 height 7
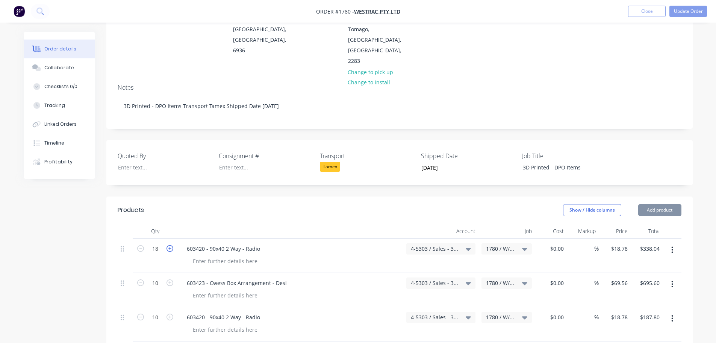
type input "19"
type input "$356.82"
click at [168, 245] on icon "button" at bounding box center [170, 248] width 7 height 7
type input "20"
type input "$375.60"
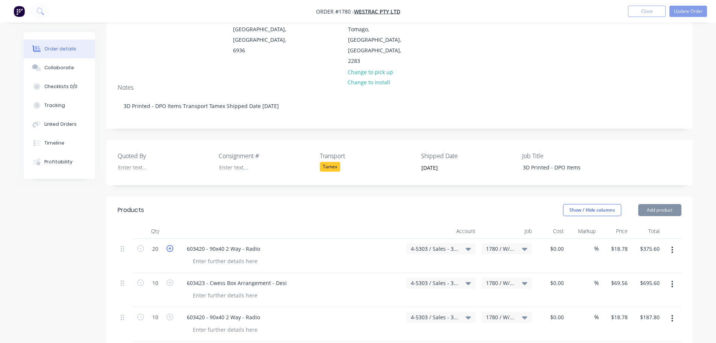
click at [168, 245] on icon "button" at bounding box center [170, 248] width 7 height 7
type input "21"
type input "$394.38"
click at [142, 245] on icon "button" at bounding box center [140, 248] width 7 height 7
type input "20"
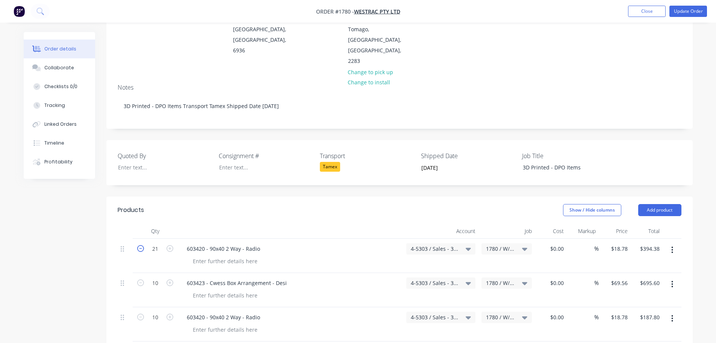
type input "$375.60"
click at [139, 313] on icon "button" at bounding box center [140, 316] width 7 height 7
type input "9"
type input "$169.02"
click at [139, 313] on icon "button" at bounding box center [140, 316] width 7 height 7
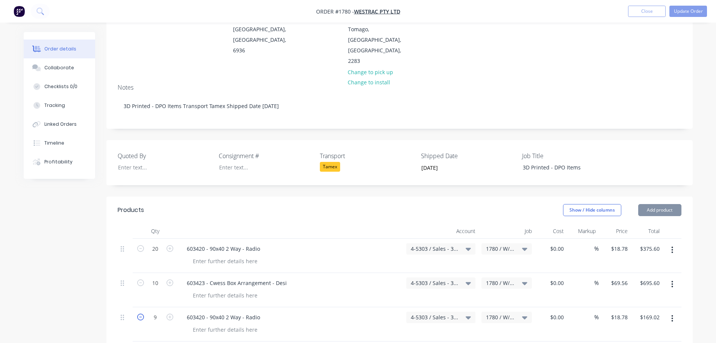
type input "8"
type input "$150.24"
click at [139, 313] on icon "button" at bounding box center [140, 316] width 7 height 7
type input "7"
type input "$131.46"
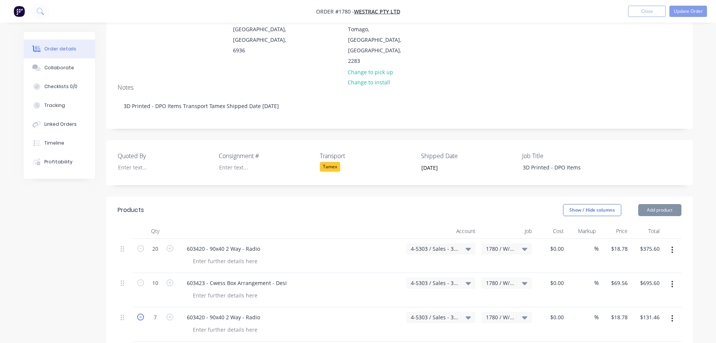
click at [139, 313] on icon "button" at bounding box center [140, 316] width 7 height 7
type input "6"
type input "$112.68"
click at [139, 313] on icon "button" at bounding box center [140, 316] width 7 height 7
type input "5"
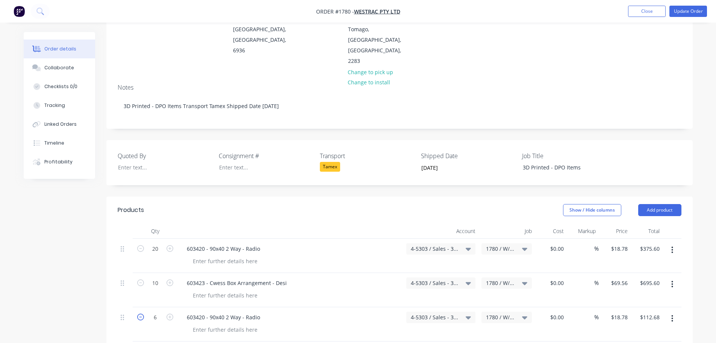
type input "$93.90"
drag, startPoint x: 298, startPoint y: 253, endPoint x: 188, endPoint y: 253, distance: 110.2
click at [188, 277] on div "603423 - Cwess Box Arrangement - Desi" at bounding box center [291, 282] width 220 height 11
drag, startPoint x: 260, startPoint y: 287, endPoint x: 178, endPoint y: 285, distance: 82.0
click at [178, 307] on div "603420 - 90x40 2 Way - Radio" at bounding box center [291, 324] width 226 height 34
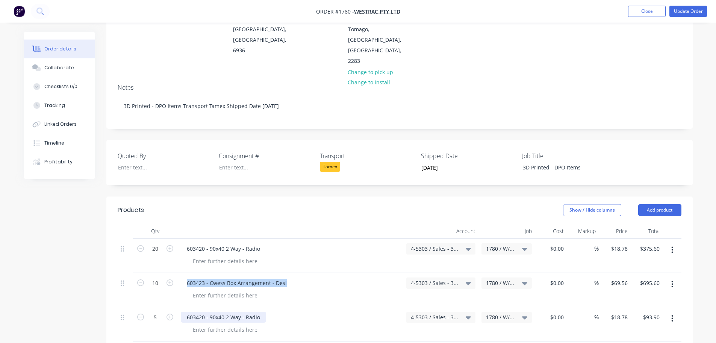
drag, startPoint x: 183, startPoint y: 285, endPoint x: 269, endPoint y: 285, distance: 86.1
click at [269, 311] on div "603420 - 90x40 2 Way - Radio" at bounding box center [291, 316] width 220 height 11
paste div
click at [140, 279] on icon "button" at bounding box center [140, 282] width 7 height 7
type input "9"
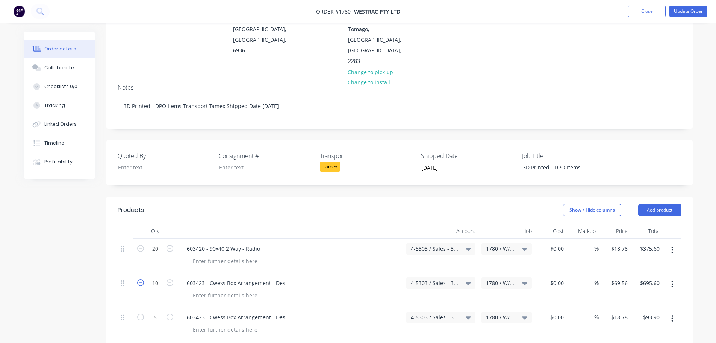
type input "$626.04"
click at [140, 279] on icon "button" at bounding box center [140, 282] width 7 height 7
type input "8"
type input "$556.48"
click at [142, 279] on icon "button" at bounding box center [140, 282] width 7 height 7
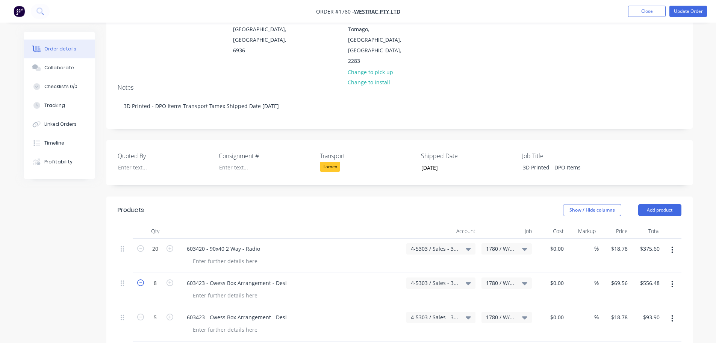
type input "7"
type input "$486.92"
click at [141, 279] on icon "button" at bounding box center [140, 282] width 7 height 7
type input "6"
type input "$417.36"
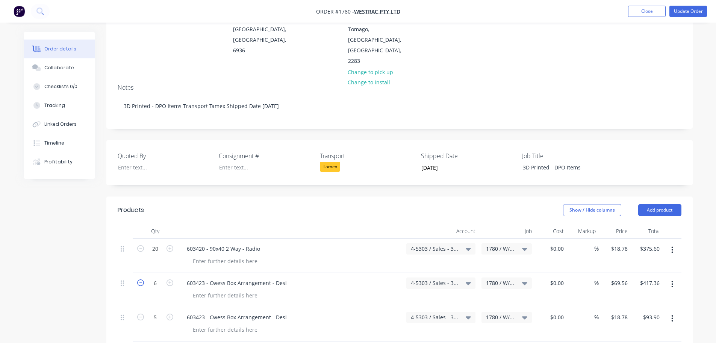
click at [141, 279] on icon "button" at bounding box center [140, 282] width 7 height 7
type input "5"
type input "$347.80"
click at [141, 279] on icon "button" at bounding box center [140, 282] width 7 height 7
type input "4"
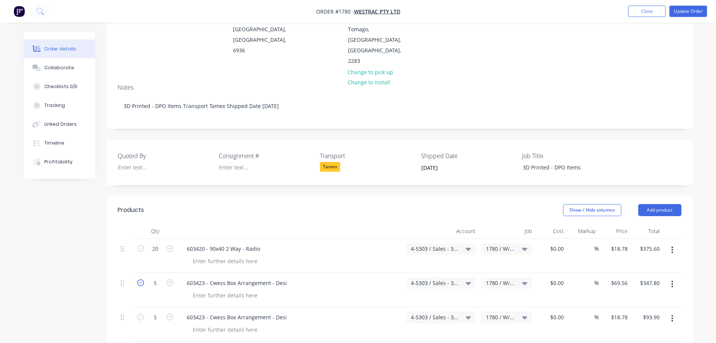
type input "$278.24"
click at [168, 313] on icon "button" at bounding box center [170, 316] width 7 height 7
type input "6"
type input "$112.68"
click at [606, 273] on div "$69.56 $69.56" at bounding box center [615, 290] width 32 height 34
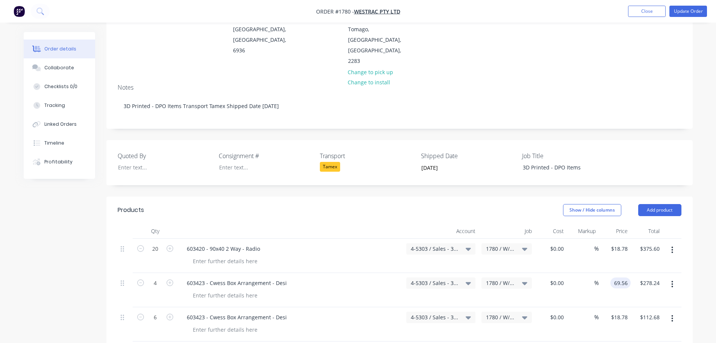
drag, startPoint x: 612, startPoint y: 251, endPoint x: 620, endPoint y: 253, distance: 8.9
click at [620, 277] on input "69.56" at bounding box center [622, 282] width 17 height 11
type input "$69.56"
paste input "69.56"
type input "$69.56"
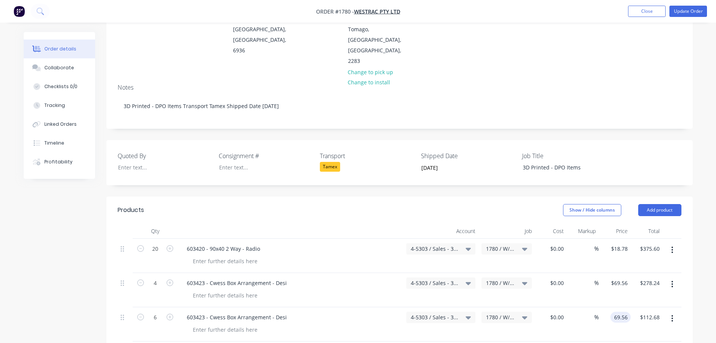
type input "$417.36"
click at [374, 273] on div "603423 - Cwess Box Arrangement - Desi" at bounding box center [291, 290] width 226 height 34
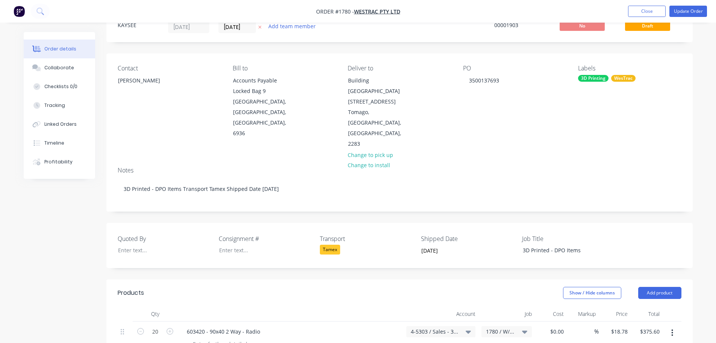
scroll to position [75, 0]
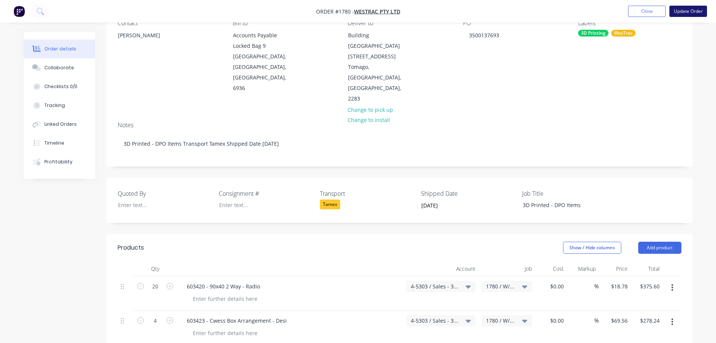
click at [690, 9] on button "Update Order" at bounding box center [689, 11] width 38 height 11
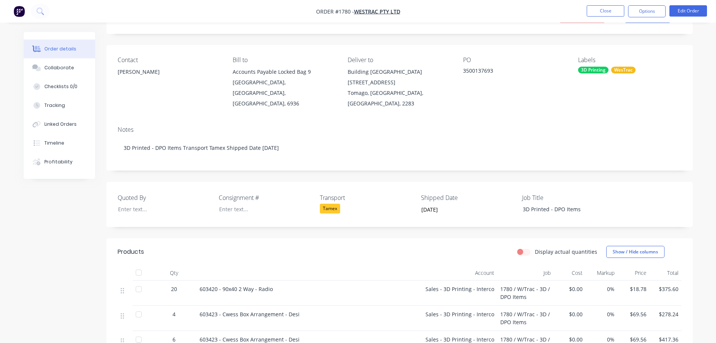
scroll to position [38, 0]
drag, startPoint x: 493, startPoint y: 70, endPoint x: 464, endPoint y: 72, distance: 29.0
click at [464, 72] on div "3500137693" at bounding box center [510, 72] width 94 height 11
drag, startPoint x: 297, startPoint y: 301, endPoint x: 197, endPoint y: 301, distance: 100.0
click at [197, 306] on div "603423 - Cwess Box Arrangement - Desi" at bounding box center [310, 318] width 226 height 25
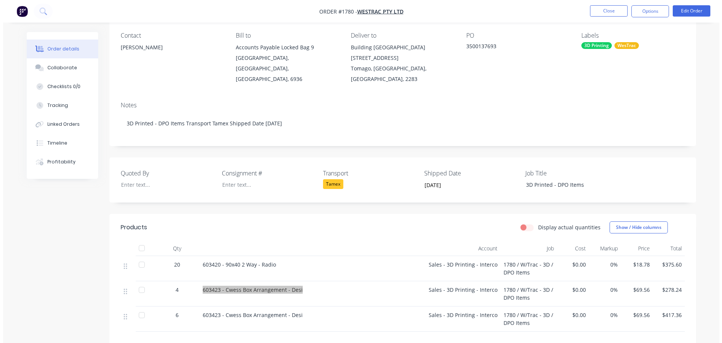
scroll to position [75, 0]
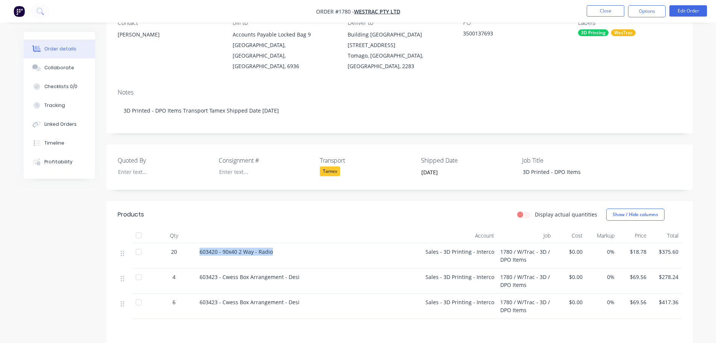
drag, startPoint x: 195, startPoint y: 239, endPoint x: 277, endPoint y: 241, distance: 82.0
click at [277, 243] on div "20 603420 - 90x40 2 Way - Radio Sales - 3D Printing - Interco 1780 / W/Trac - 3…" at bounding box center [400, 255] width 564 height 25
click at [249, 166] on div at bounding box center [260, 171] width 94 height 11
paste div
drag, startPoint x: 263, startPoint y: 147, endPoint x: 217, endPoint y: 144, distance: 46.4
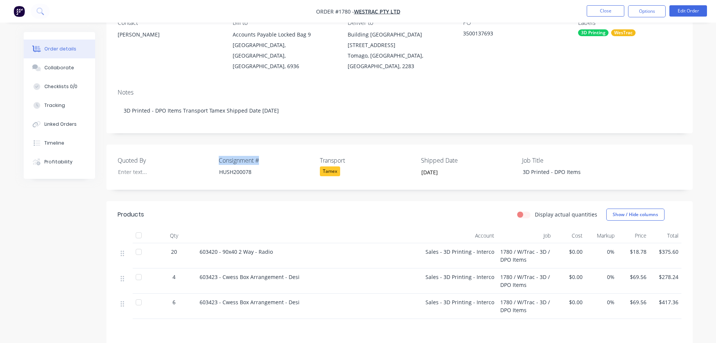
click at [217, 144] on div "Quoted By Consignment # HUSH200078 Transport Tamex Shipped Date [DATE] Job Titl…" at bounding box center [399, 166] width 587 height 45
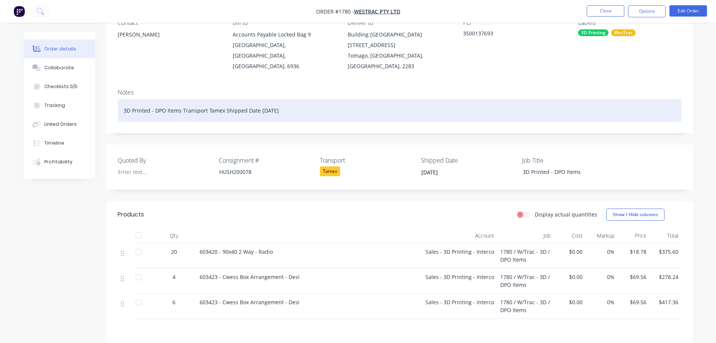
click at [300, 102] on div "3D Printed - DPO Items Transport Tamex Shipped Date [DATE]" at bounding box center [400, 110] width 564 height 23
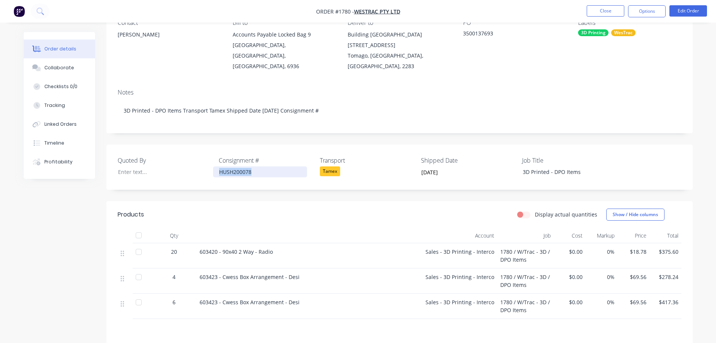
drag, startPoint x: 267, startPoint y: 157, endPoint x: 218, endPoint y: 159, distance: 48.5
click at [218, 166] on div "HUSH200078" at bounding box center [260, 171] width 94 height 11
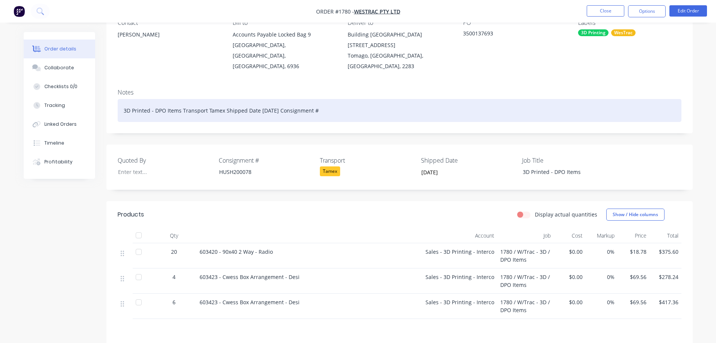
click at [329, 102] on div "3D Printed - DPO Items Transport Tamex Shipped Date [DATE] Consignment #" at bounding box center [400, 110] width 564 height 23
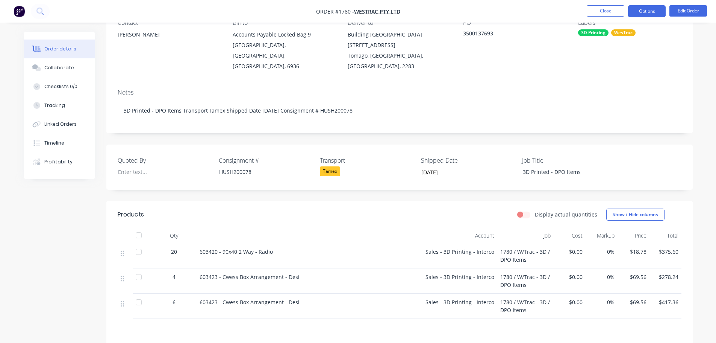
click at [646, 13] on button "Options" at bounding box center [647, 11] width 38 height 12
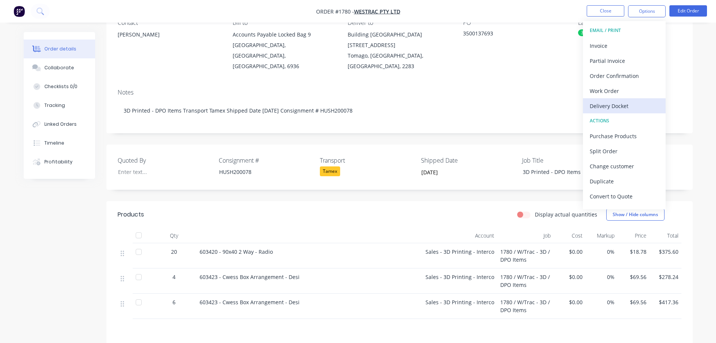
click at [625, 105] on div "Delivery Docket" at bounding box center [624, 105] width 69 height 11
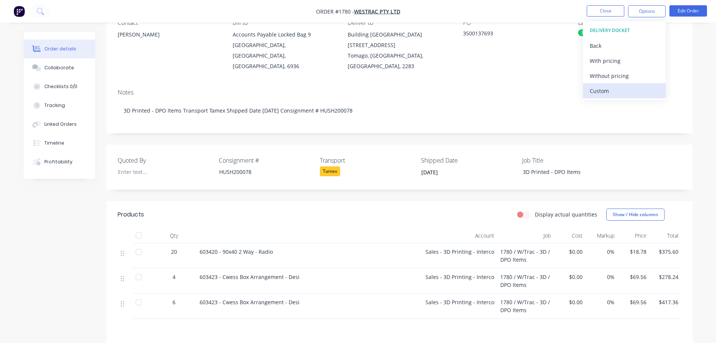
click at [616, 92] on div "Custom" at bounding box center [624, 90] width 69 height 11
click at [617, 76] on div "Without pricing" at bounding box center [624, 75] width 69 height 11
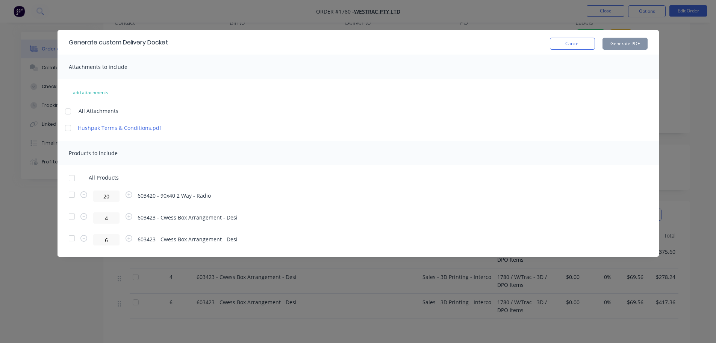
click at [74, 194] on div at bounding box center [71, 194] width 15 height 15
click at [71, 240] on div at bounding box center [71, 238] width 15 height 15
click at [624, 45] on button "Generate PDF" at bounding box center [625, 44] width 45 height 12
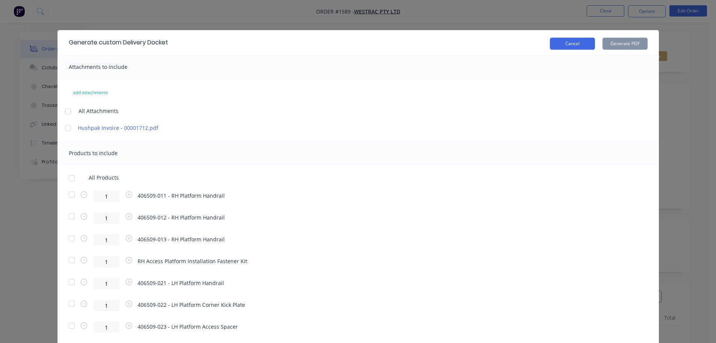
click at [569, 45] on button "Cancel" at bounding box center [572, 44] width 45 height 12
